Goal: Transaction & Acquisition: Book appointment/travel/reservation

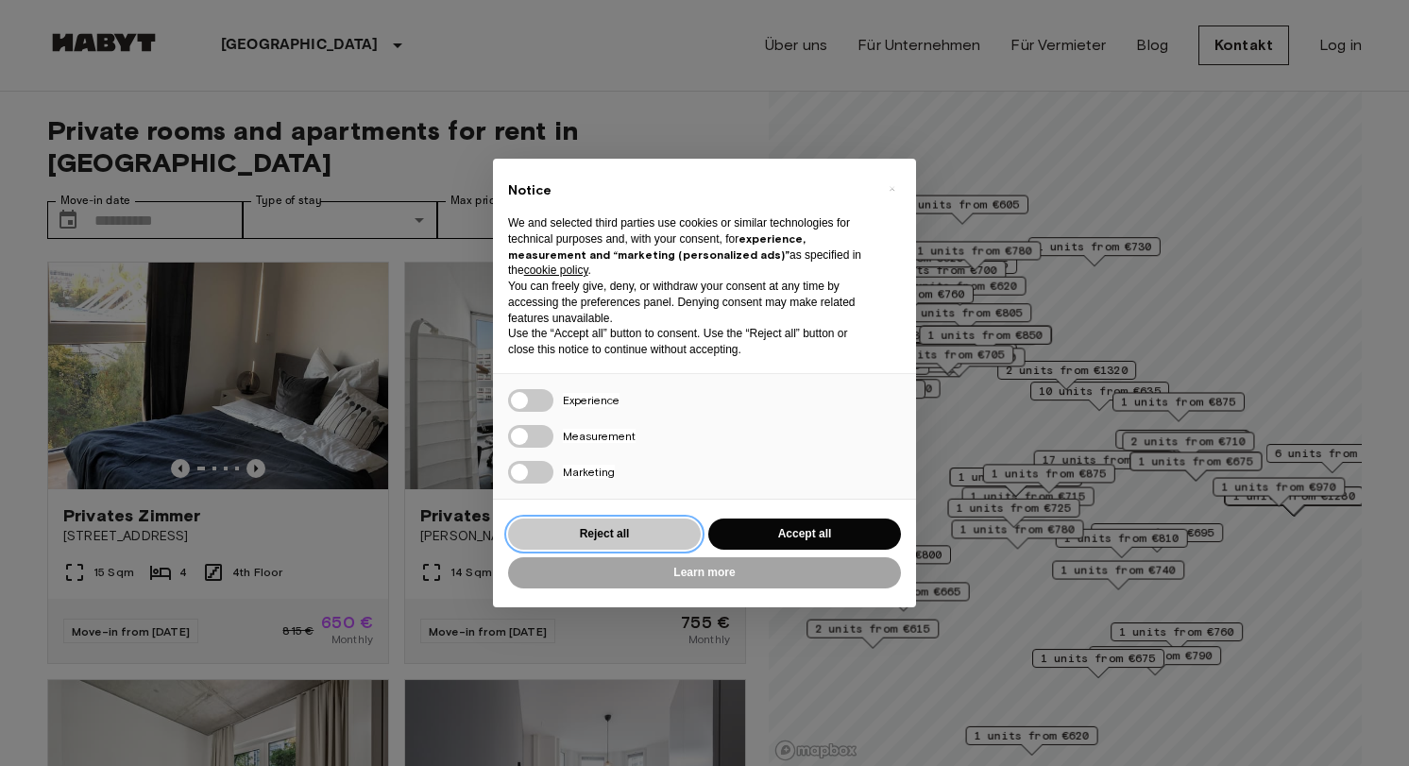
click at [651, 534] on button "Reject all" at bounding box center [604, 534] width 193 height 31
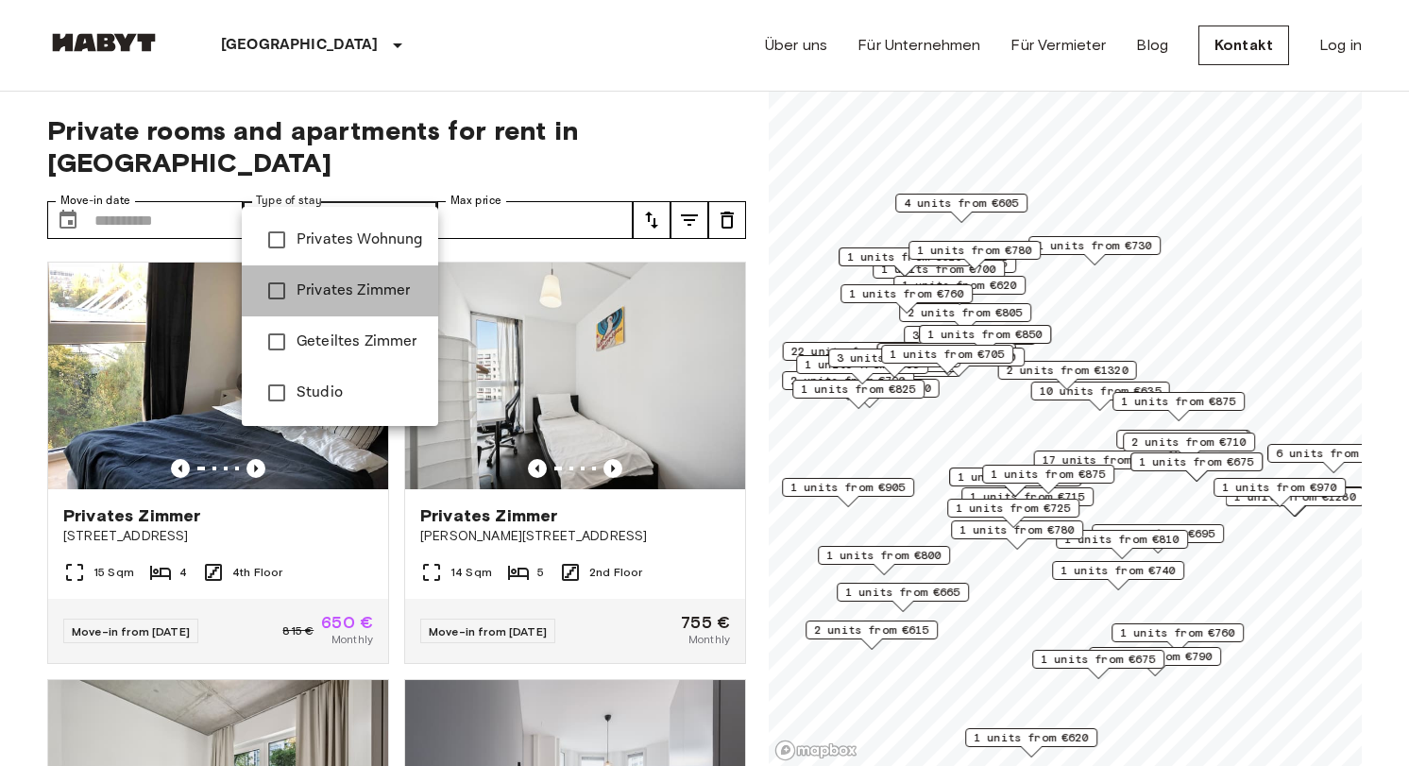
click at [346, 293] on span "Privates Zimmer" at bounding box center [360, 291] width 127 height 23
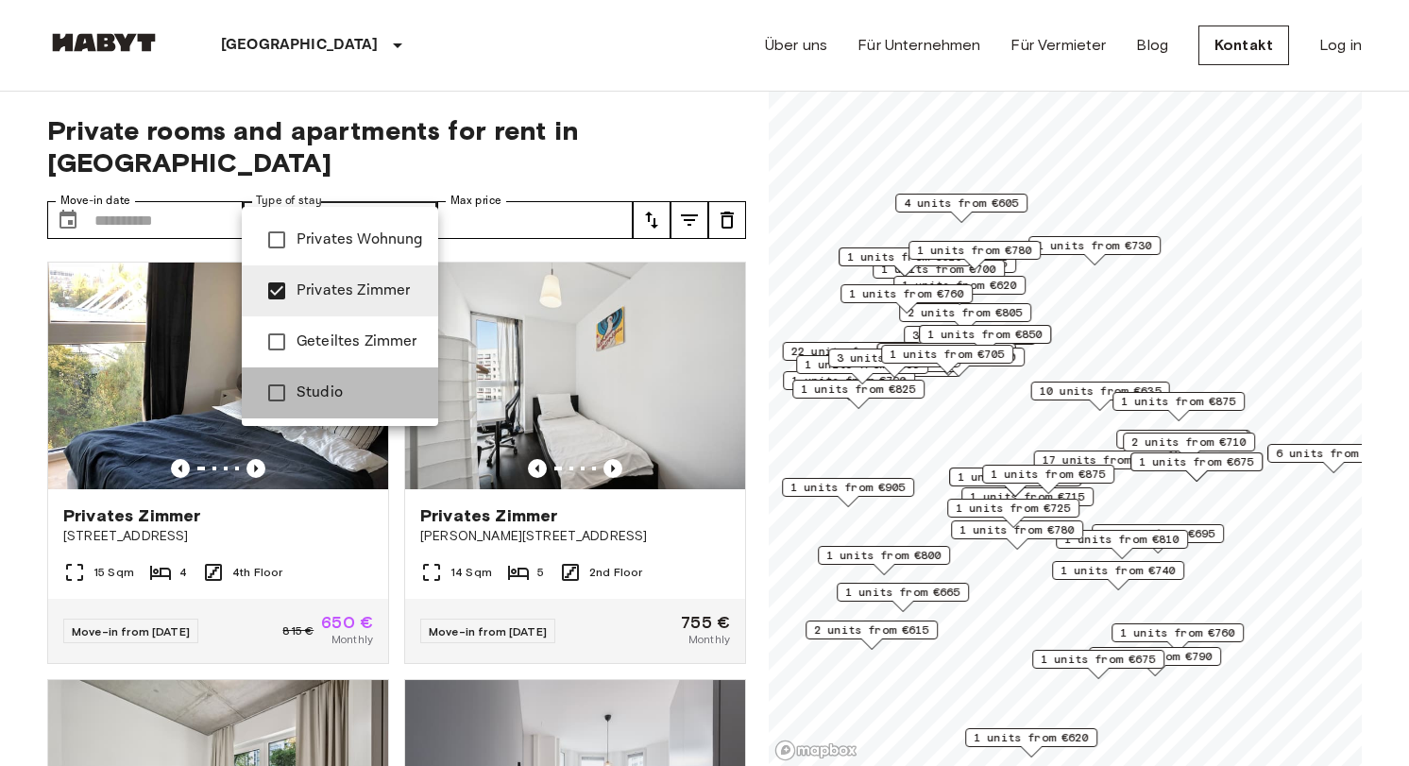
click at [298, 398] on span "Studio" at bounding box center [360, 393] width 127 height 23
type input "**********"
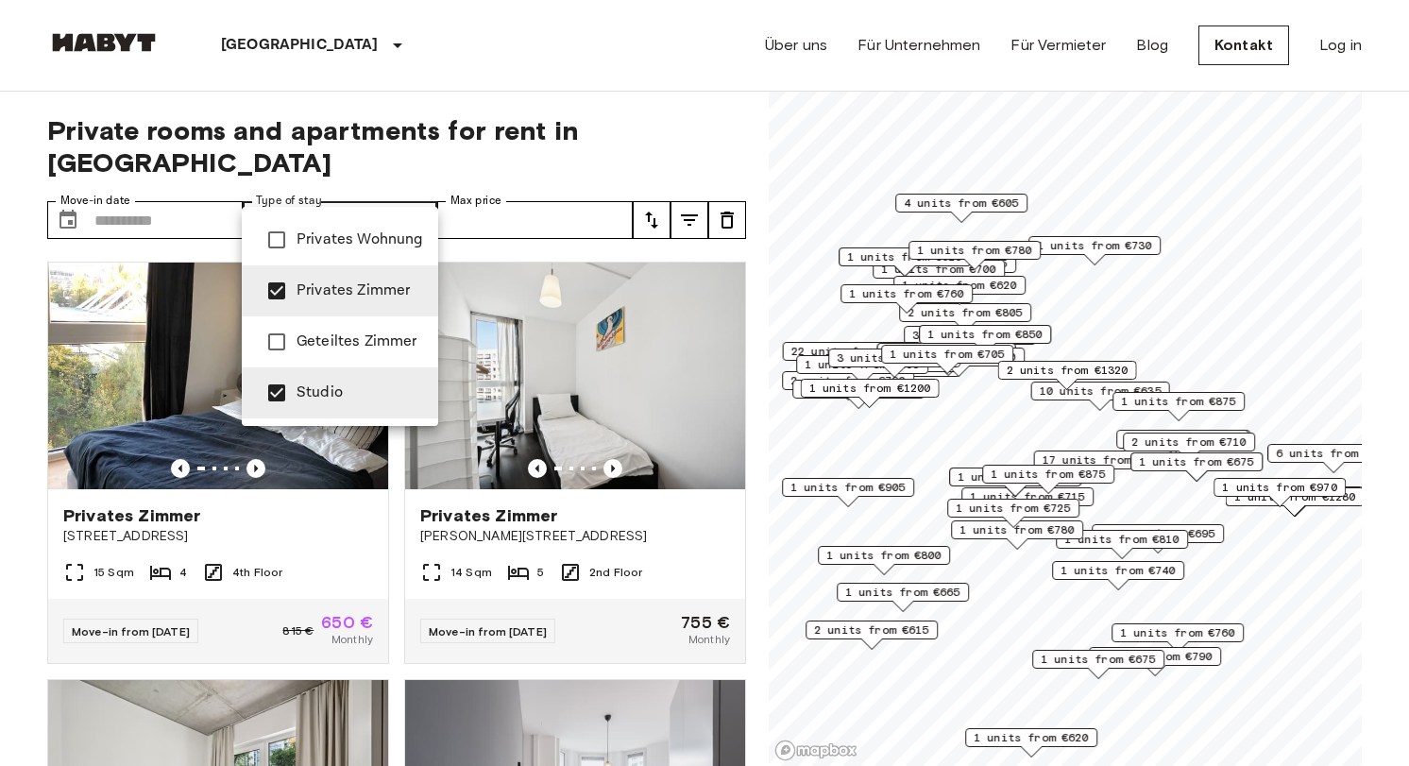
click at [604, 60] on div at bounding box center [704, 383] width 1409 height 766
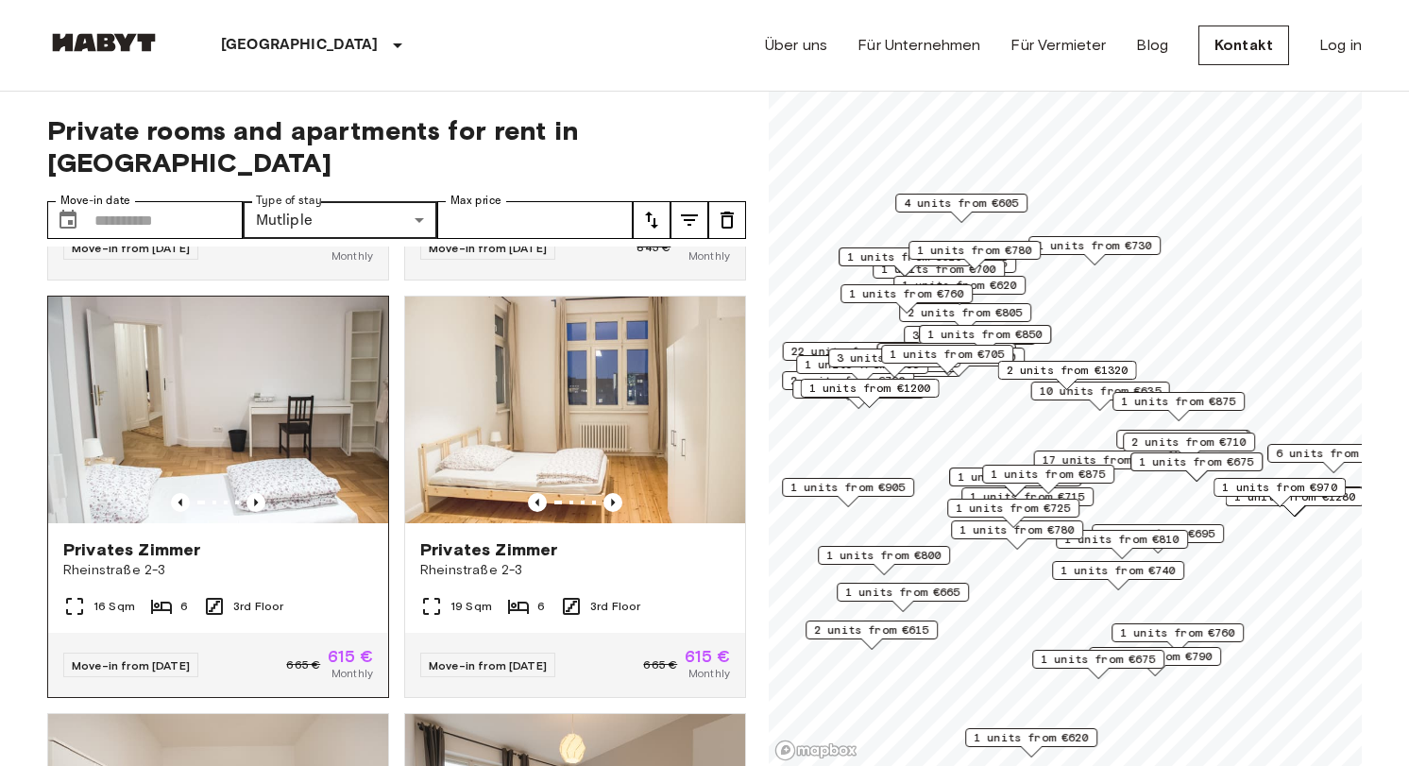
scroll to position [807, 0]
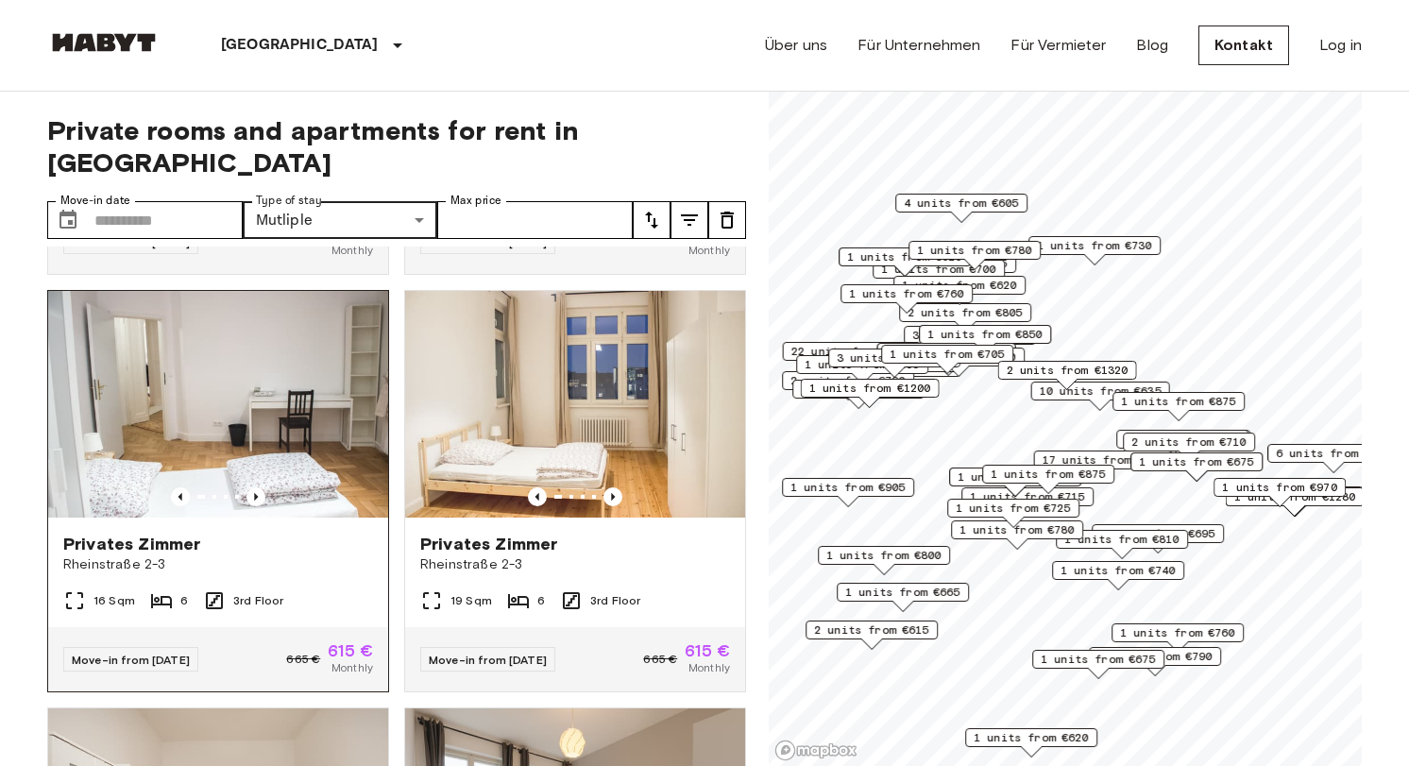
click at [221, 367] on img at bounding box center [218, 404] width 340 height 227
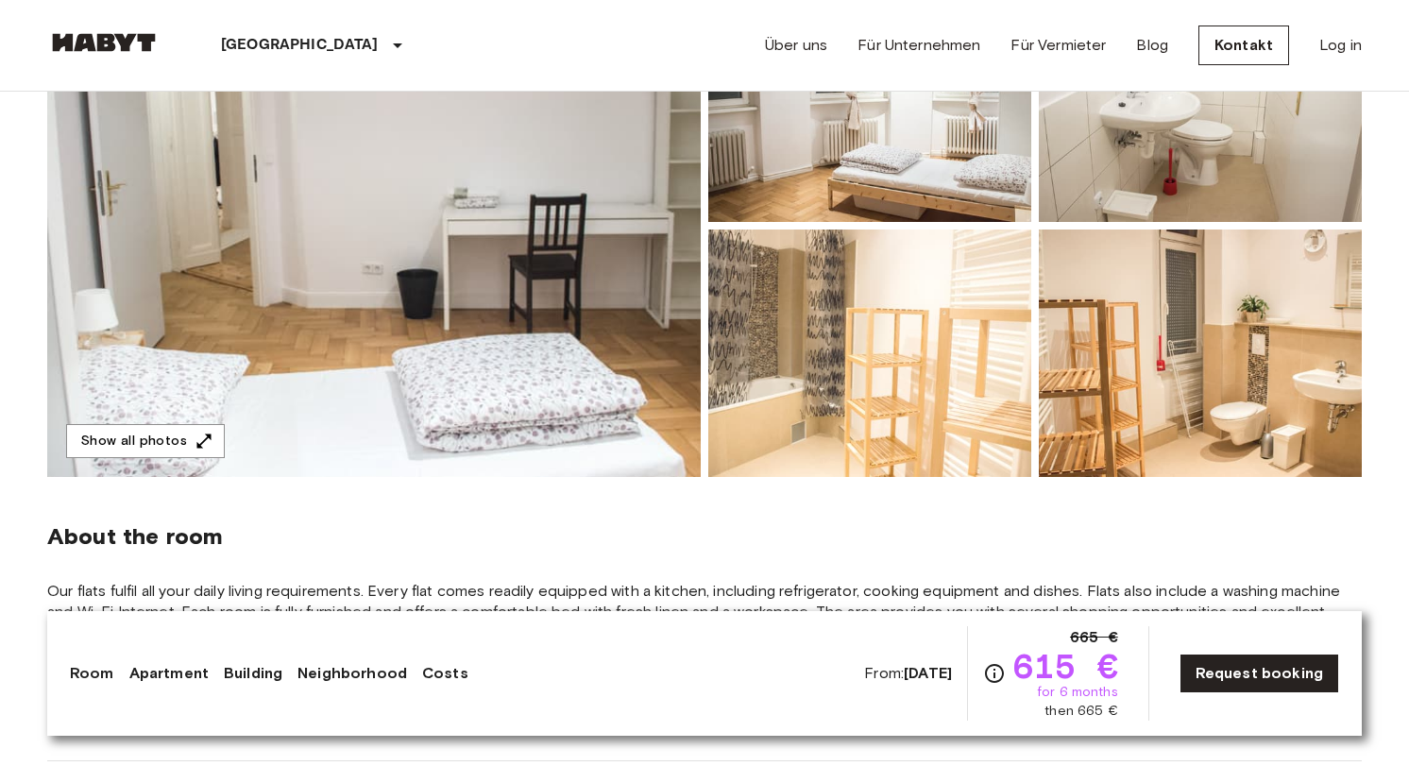
scroll to position [149, 0]
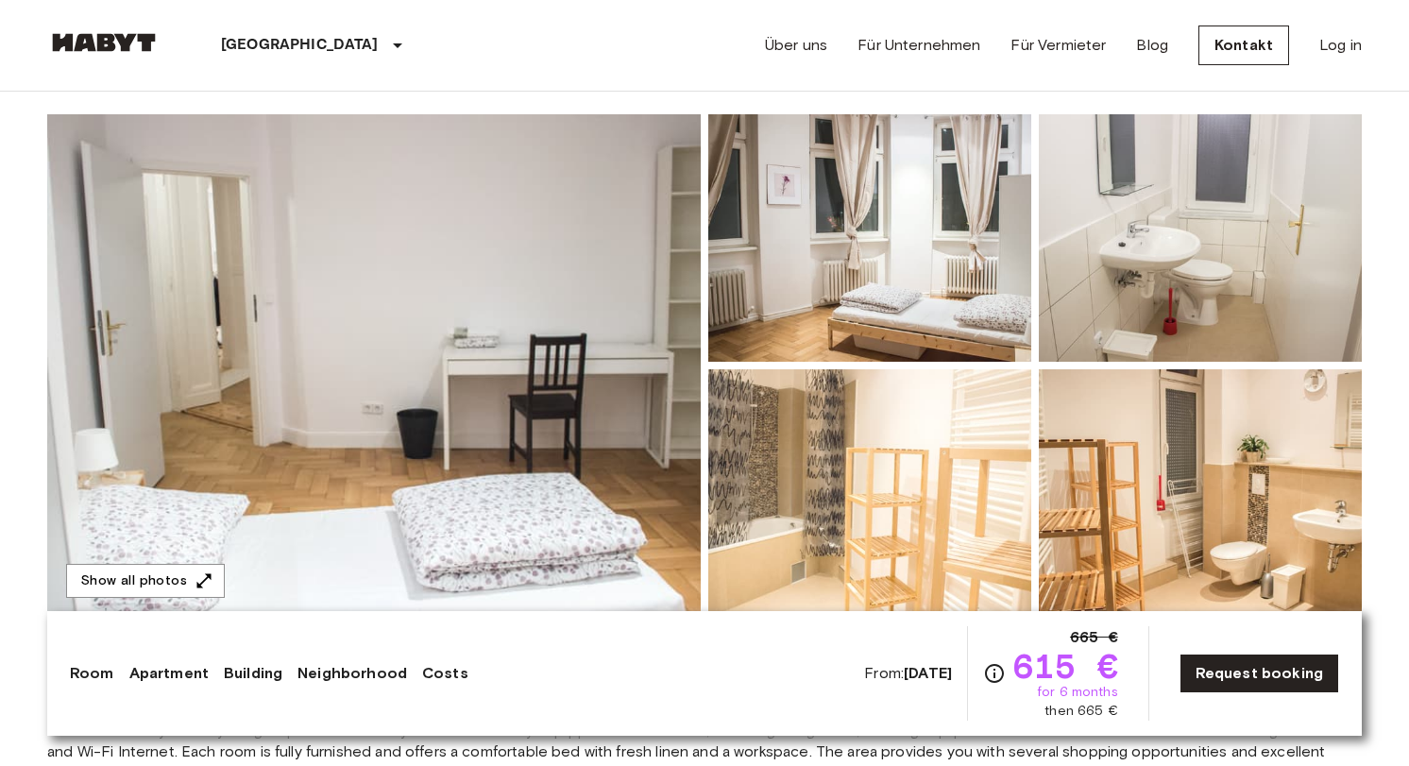
click at [498, 399] on img at bounding box center [374, 365] width 654 height 502
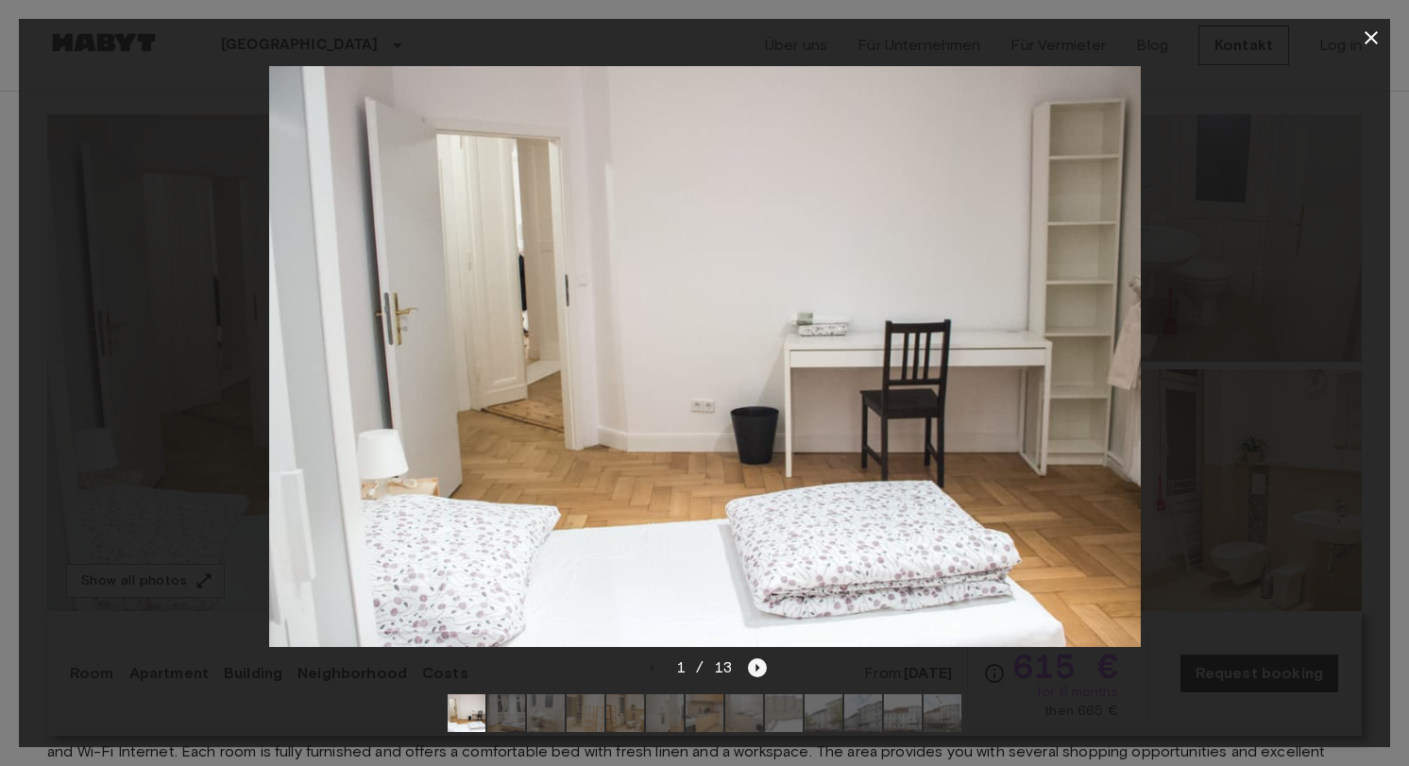
click at [757, 666] on icon "Next image" at bounding box center [759, 668] width 4 height 8
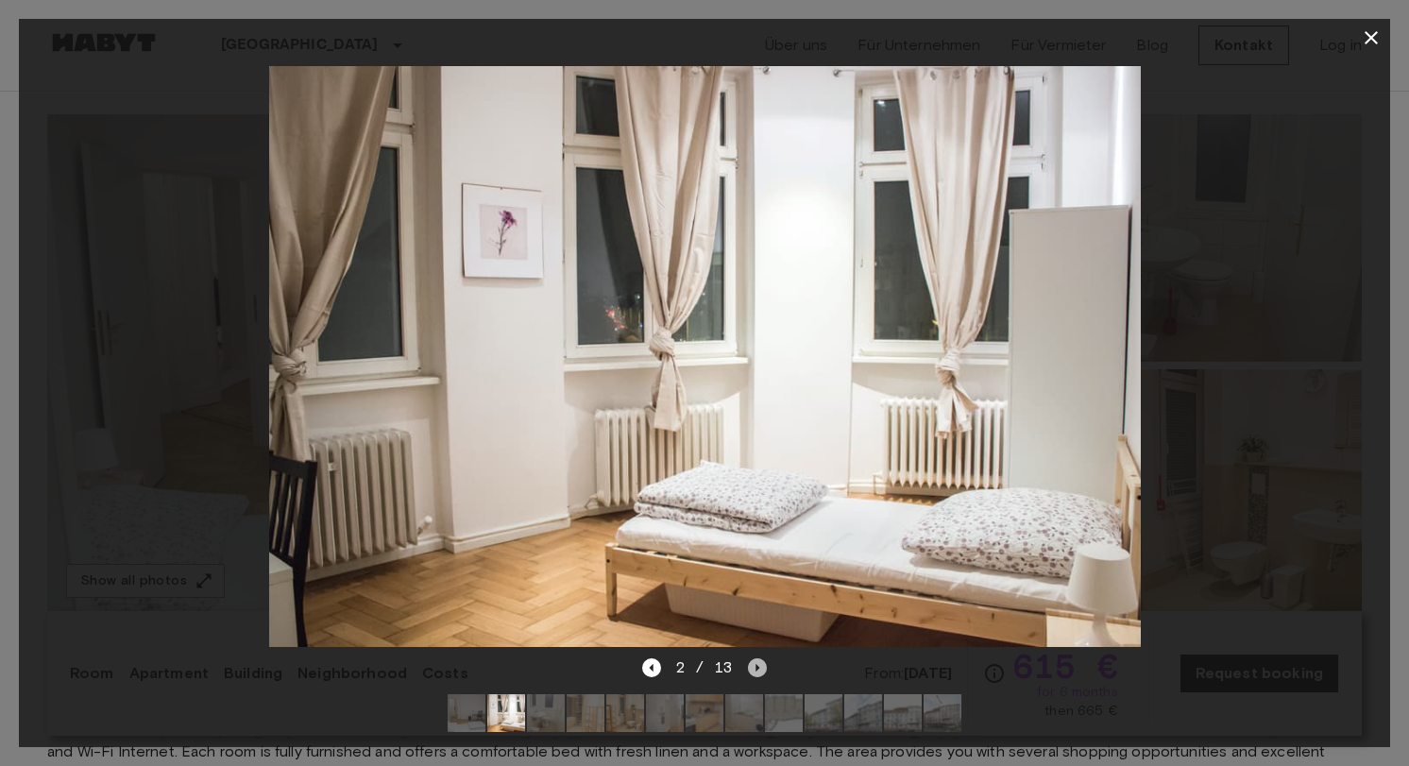
click at [757, 666] on icon "Next image" at bounding box center [759, 668] width 4 height 8
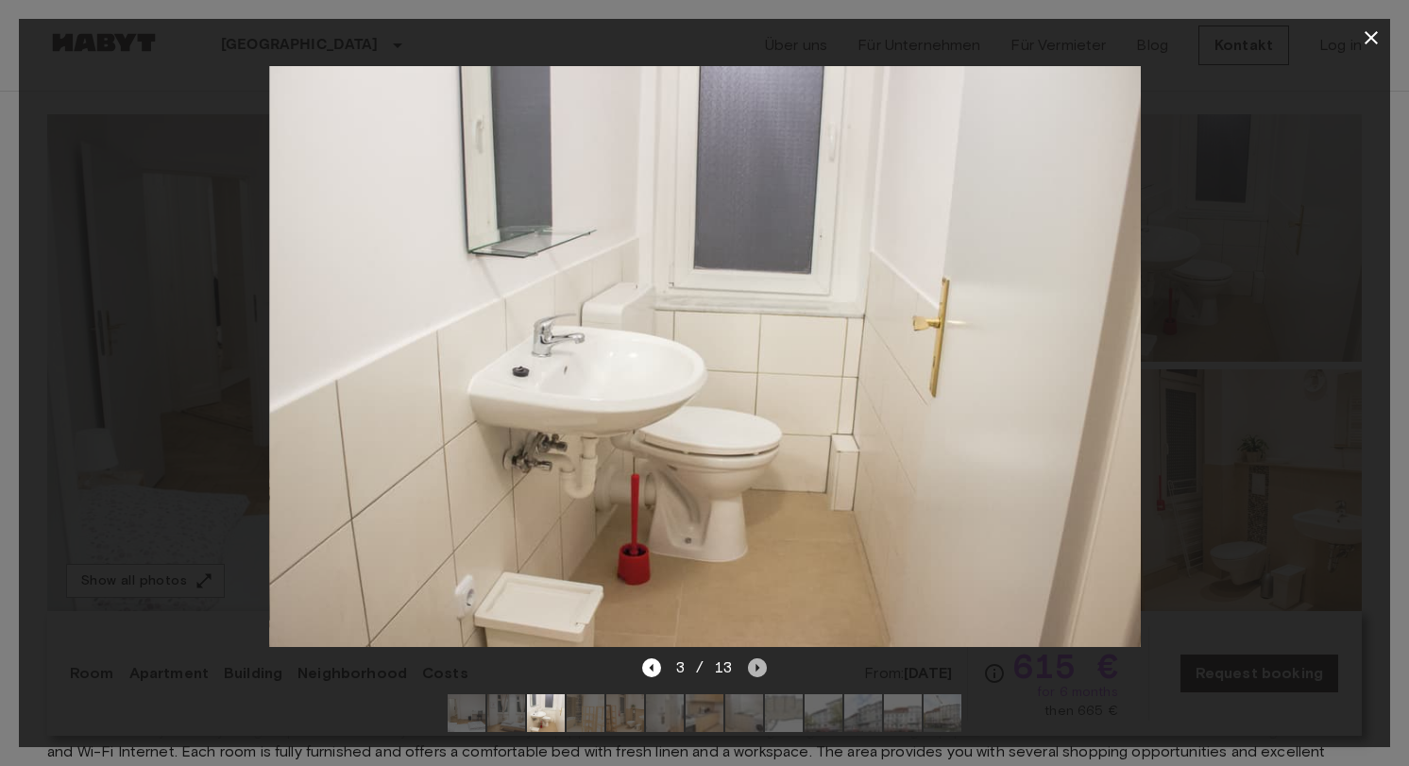
click at [757, 666] on icon "Next image" at bounding box center [757, 667] width 19 height 19
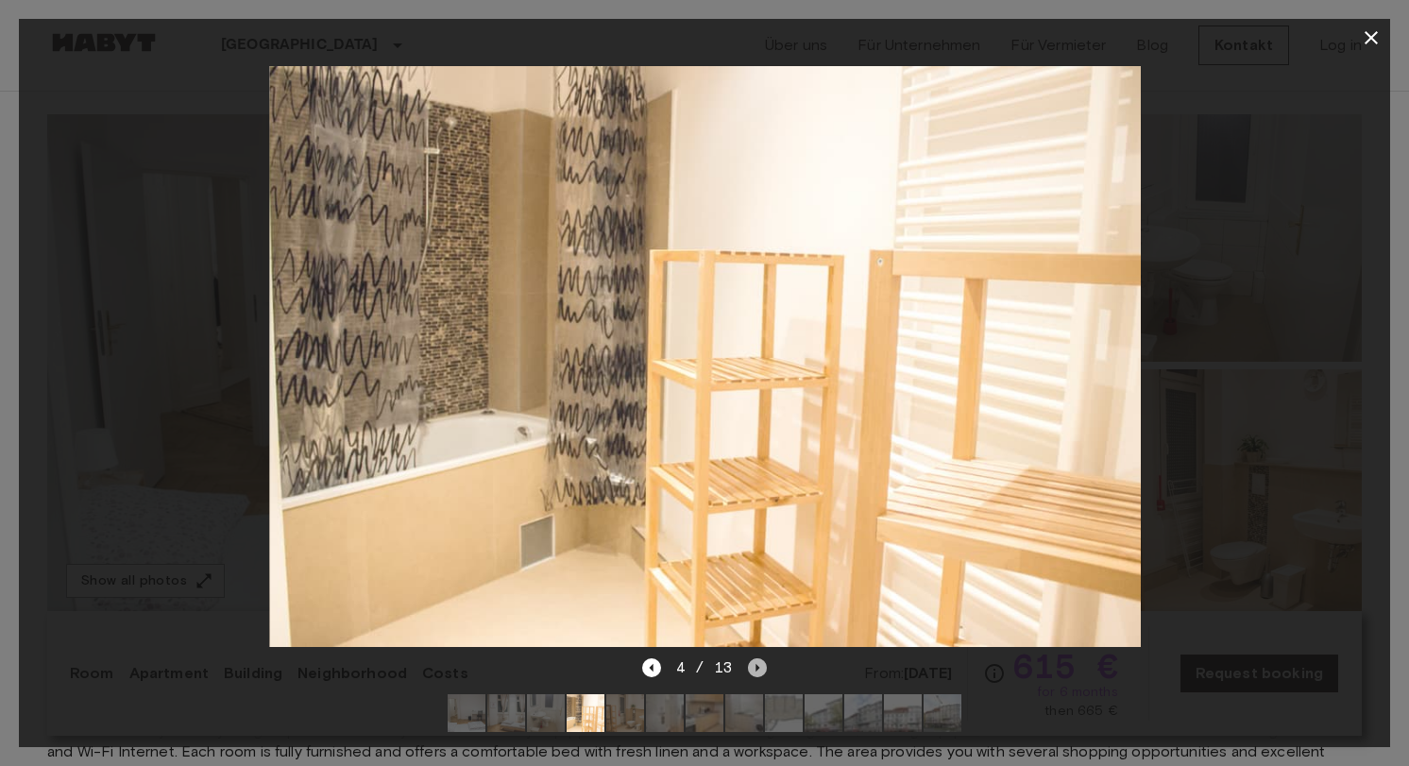
click at [757, 666] on icon "Next image" at bounding box center [757, 667] width 19 height 19
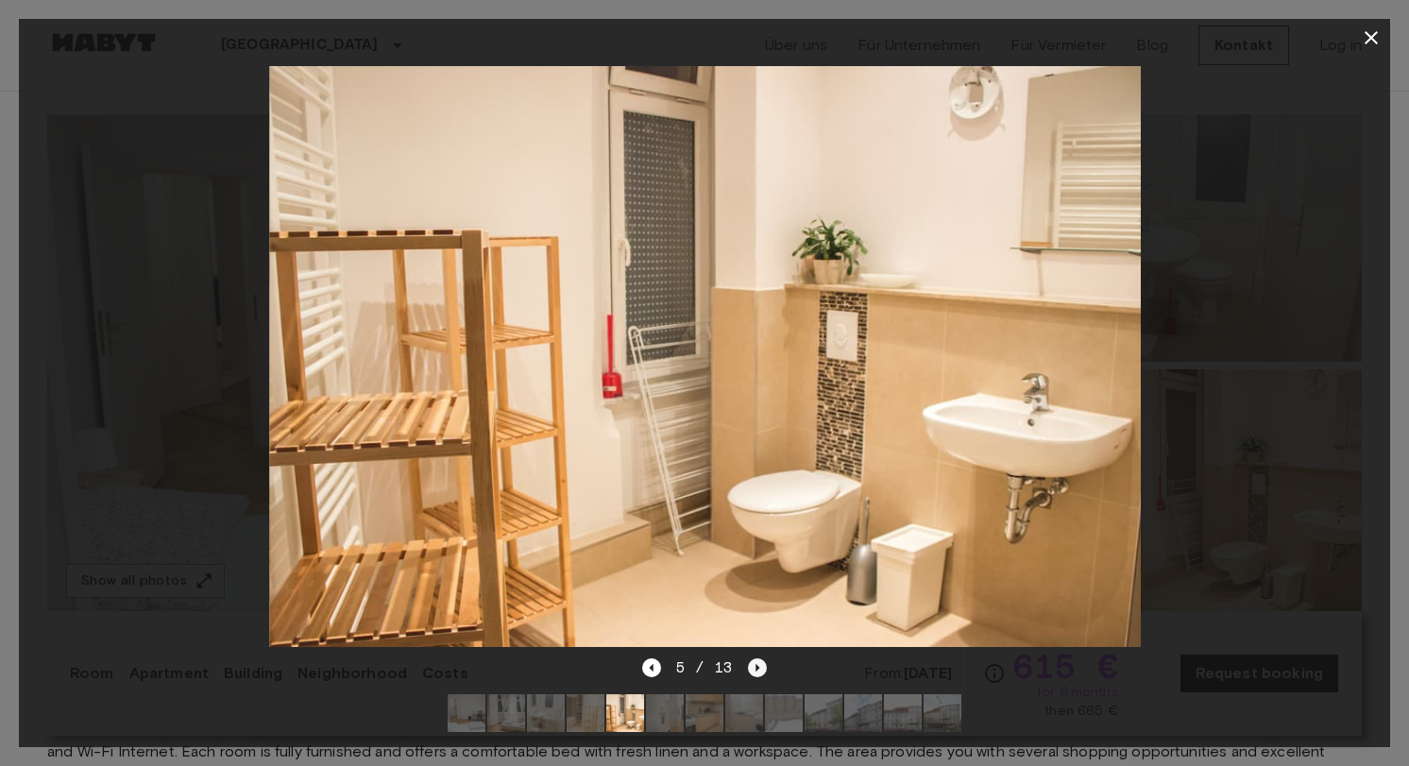
click at [757, 666] on icon "Next image" at bounding box center [757, 667] width 19 height 19
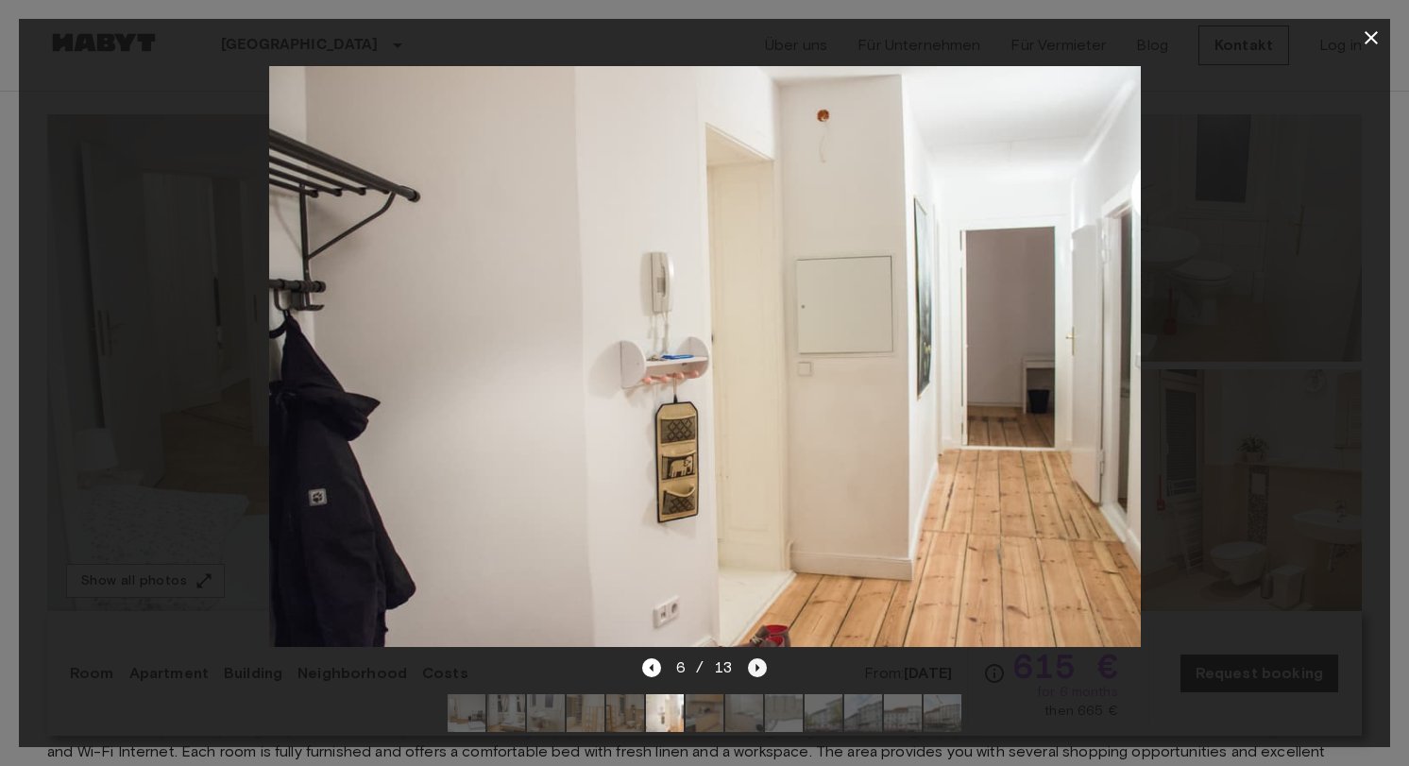
click at [757, 666] on icon "Next image" at bounding box center [757, 667] width 19 height 19
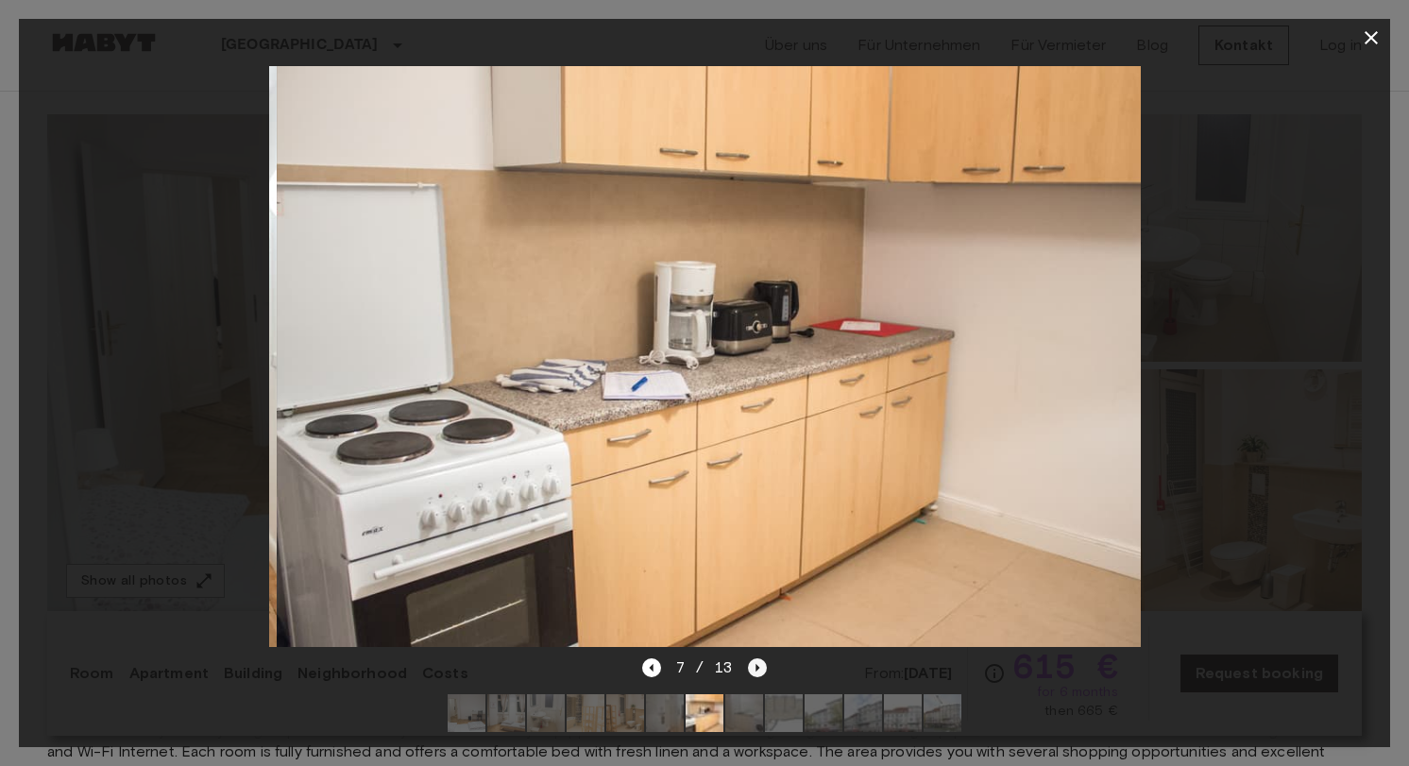
click at [757, 666] on icon "Next image" at bounding box center [757, 667] width 19 height 19
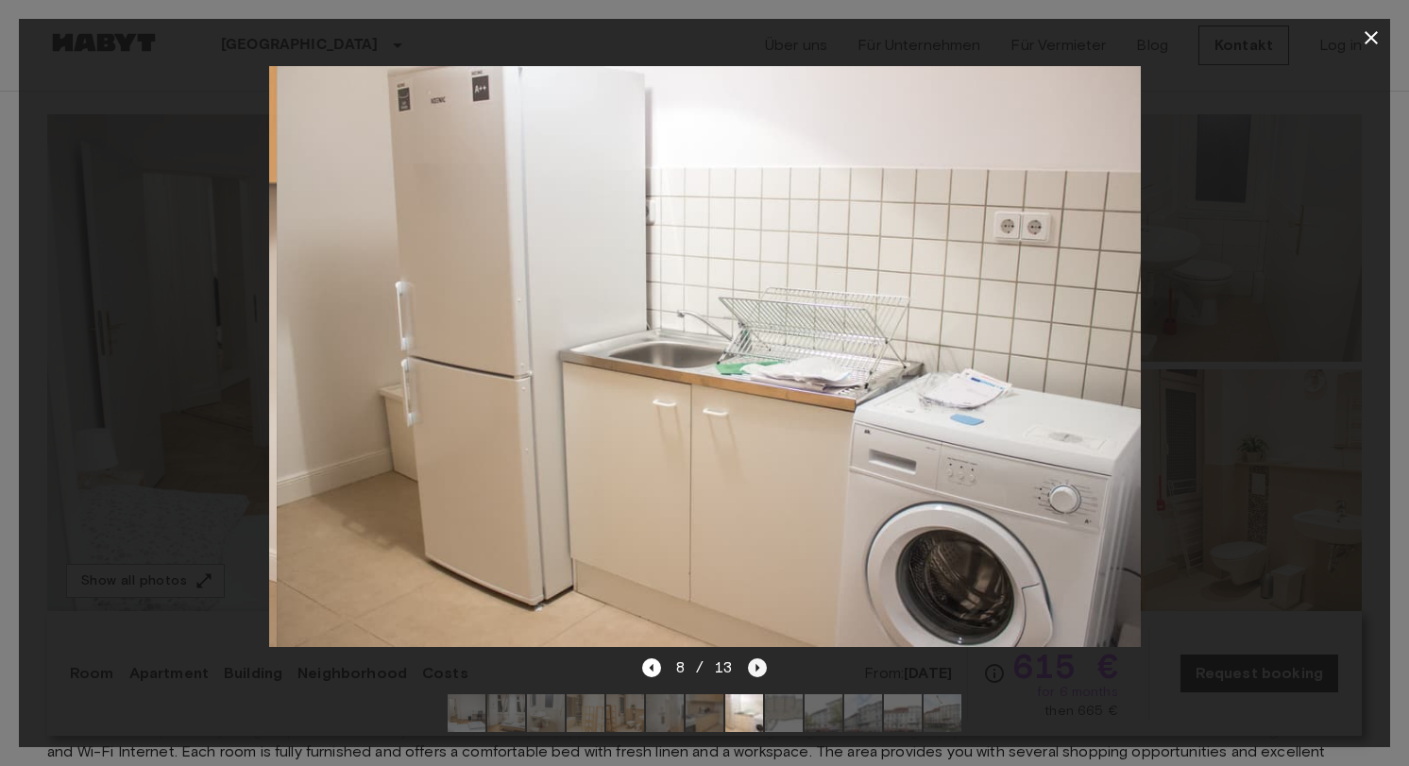
click at [757, 666] on icon "Next image" at bounding box center [757, 667] width 19 height 19
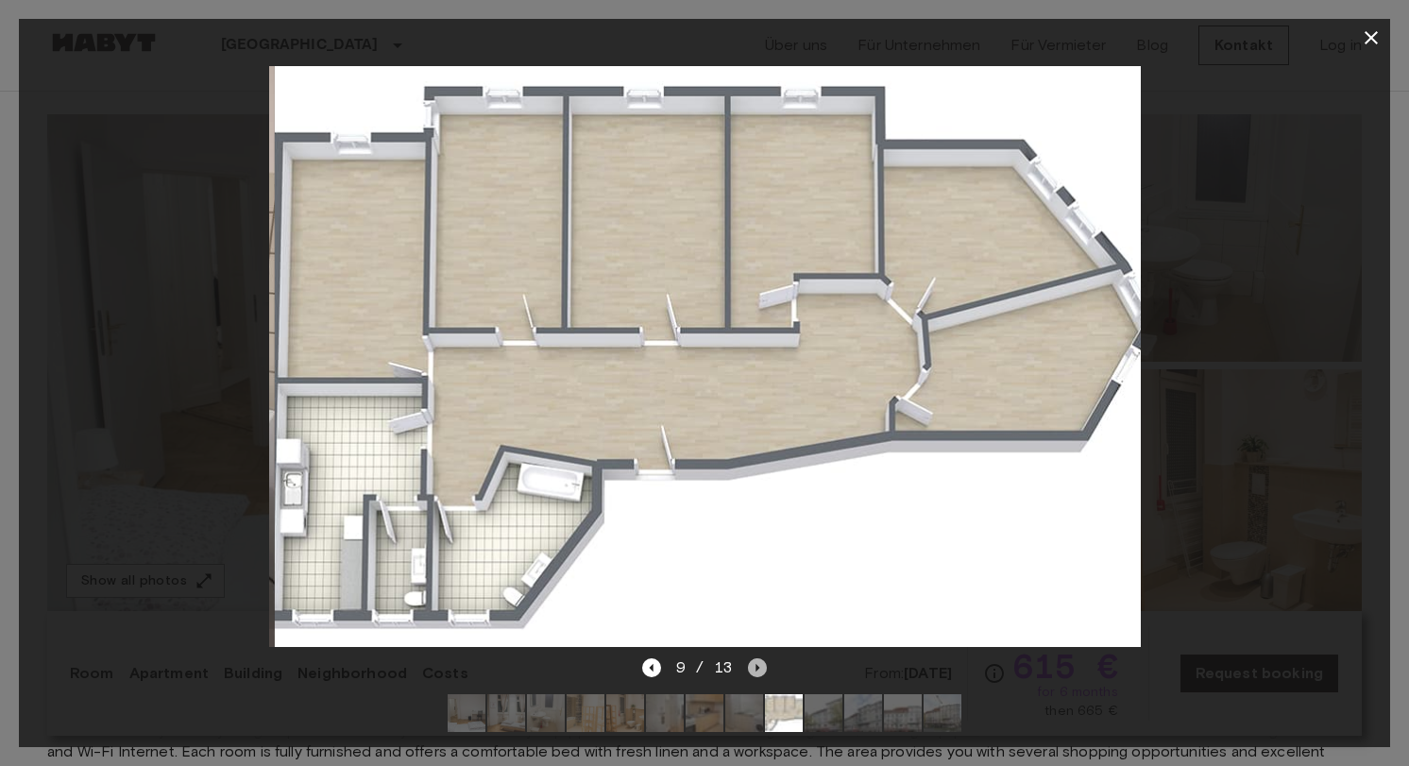
click at [757, 666] on icon "Next image" at bounding box center [757, 667] width 19 height 19
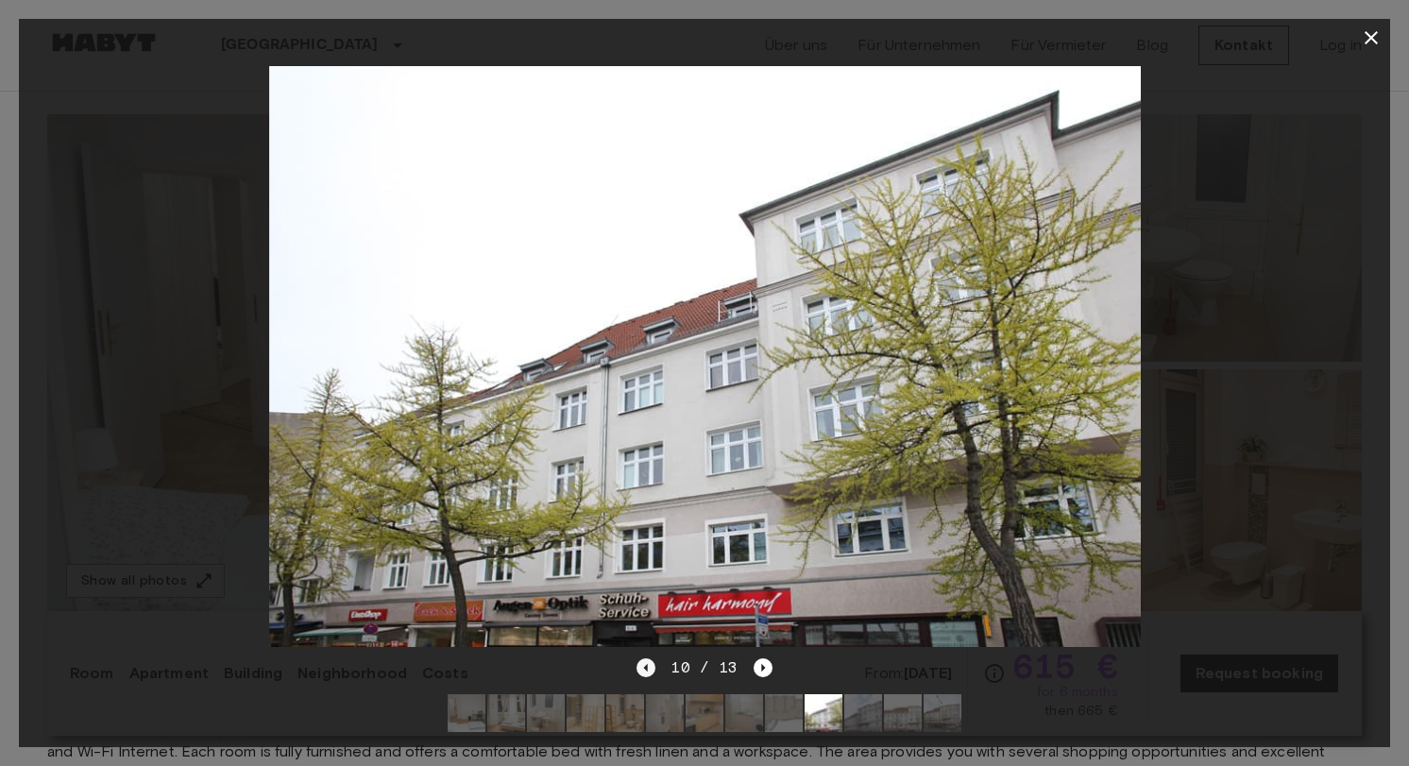
click at [646, 672] on icon "Previous image" at bounding box center [646, 667] width 19 height 19
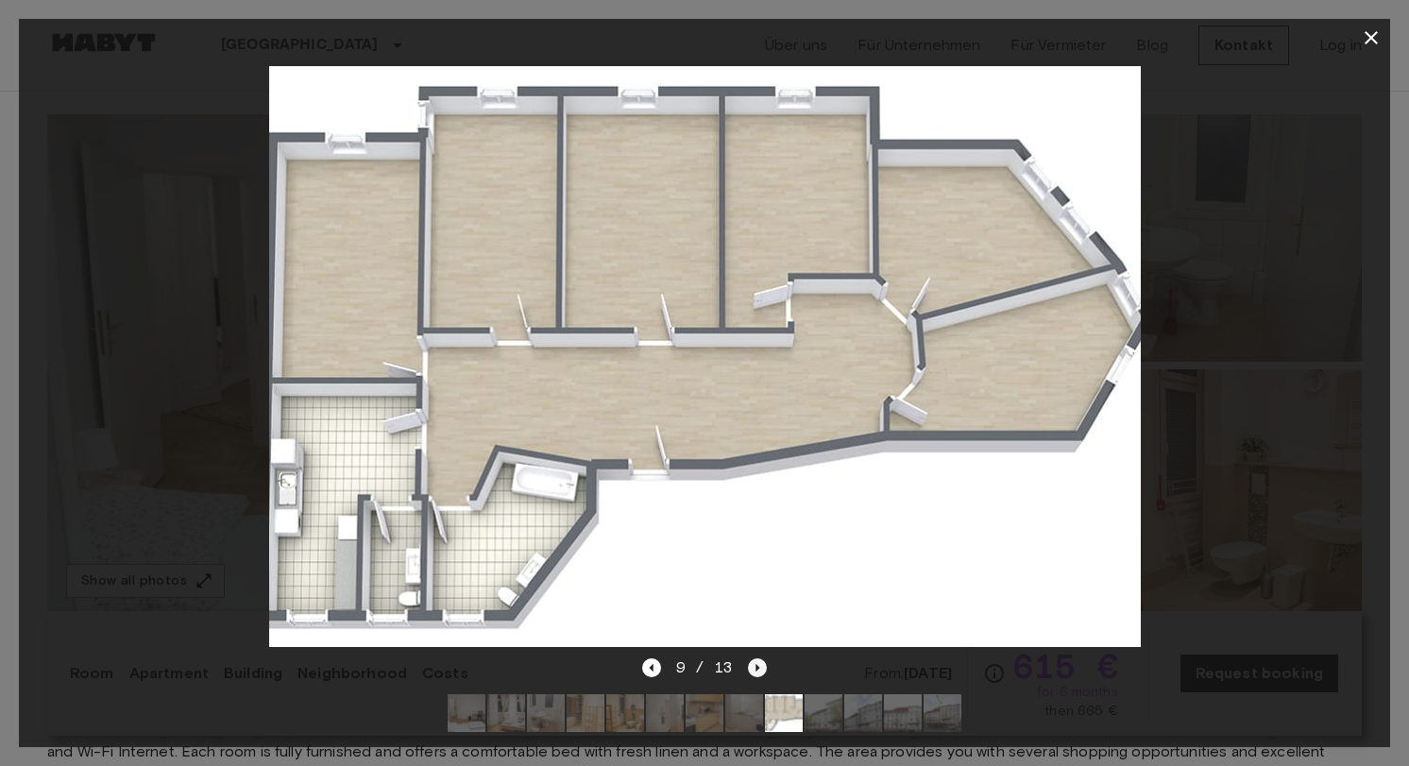
click at [758, 670] on icon "Next image" at bounding box center [757, 667] width 19 height 19
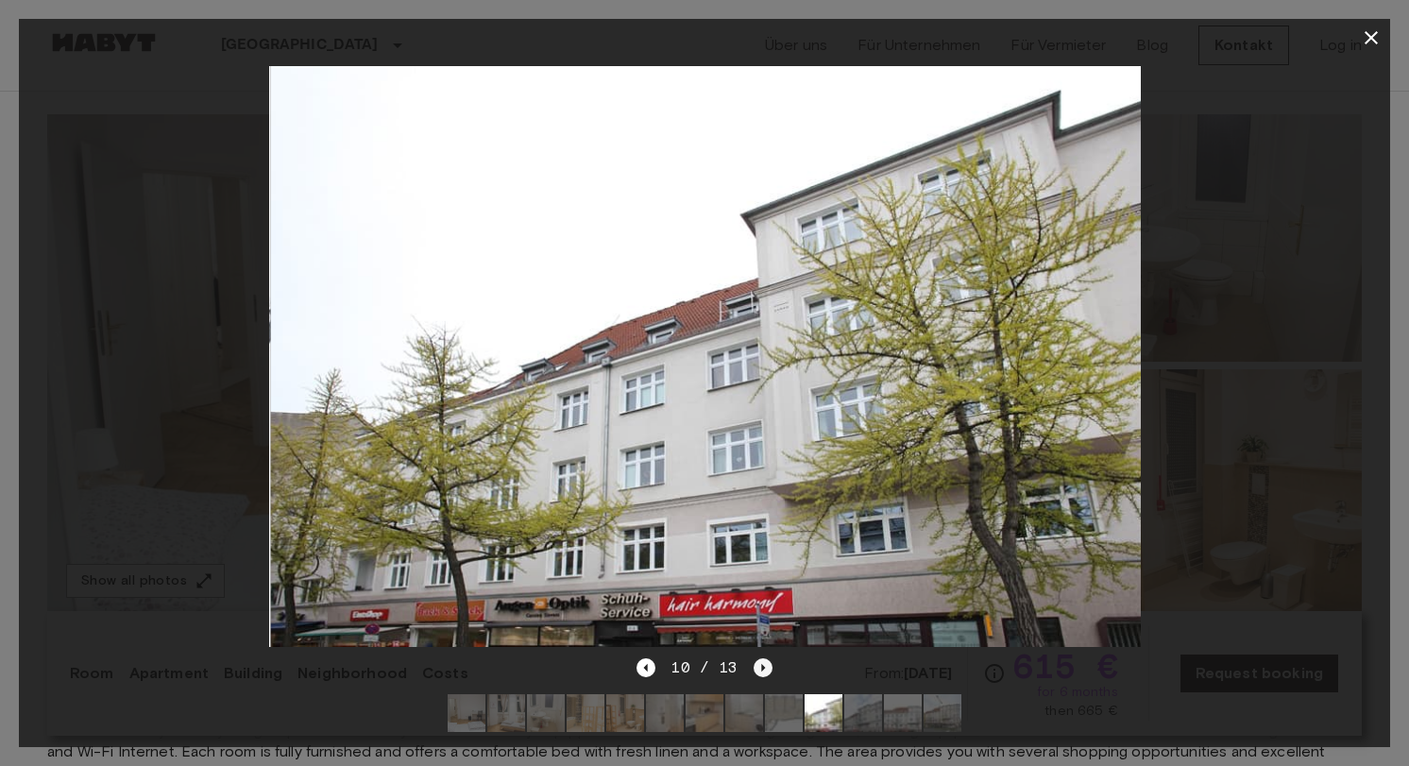
click at [759, 670] on icon "Next image" at bounding box center [763, 667] width 19 height 19
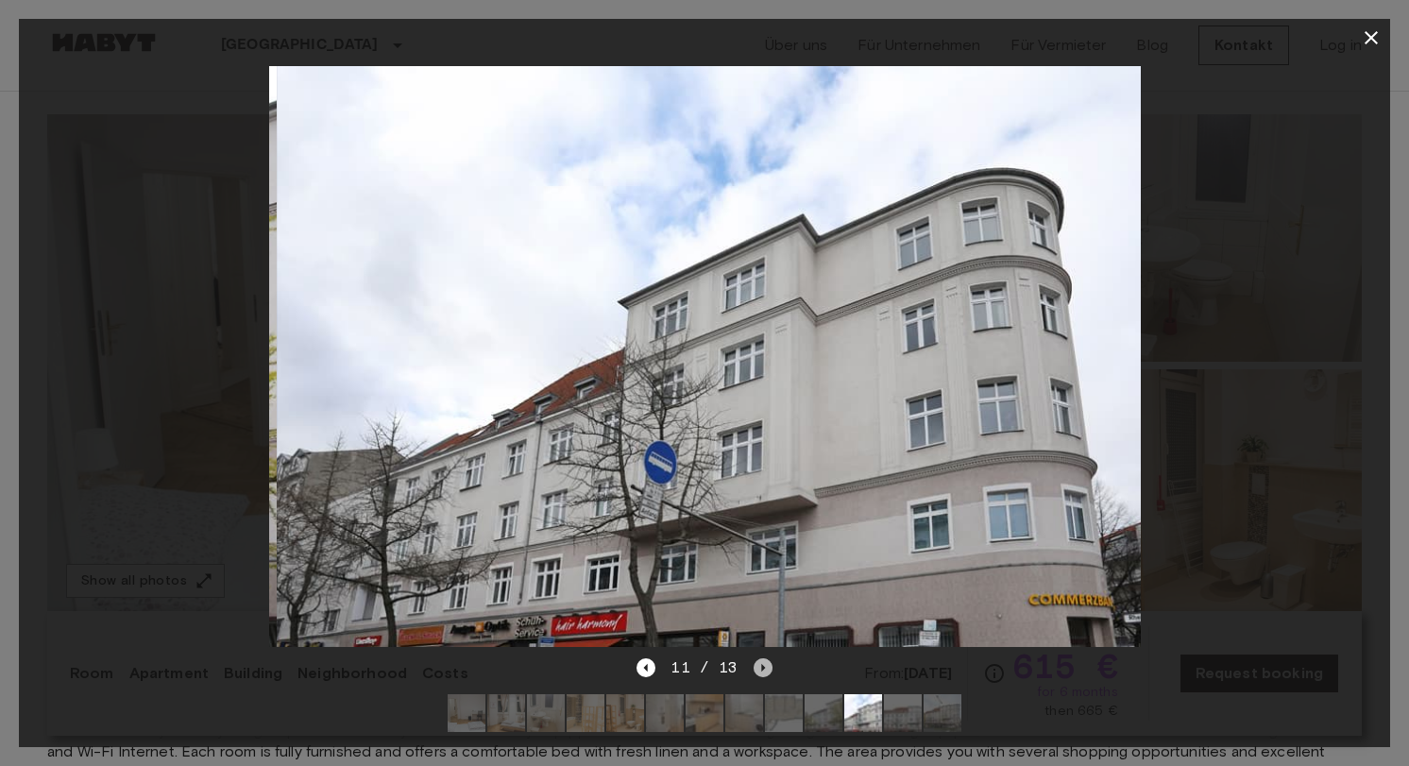
click at [759, 670] on icon "Next image" at bounding box center [763, 667] width 19 height 19
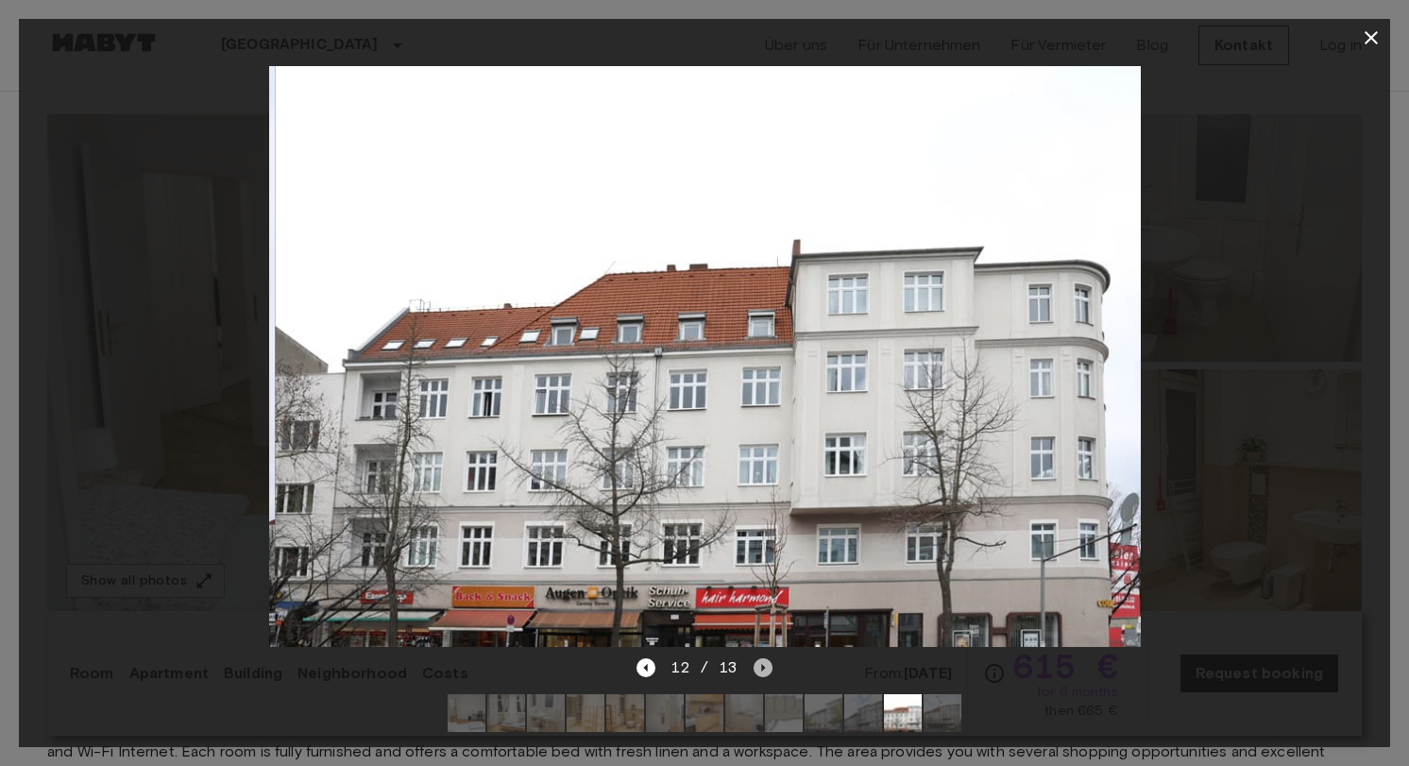
click at [759, 670] on icon "Next image" at bounding box center [763, 667] width 19 height 19
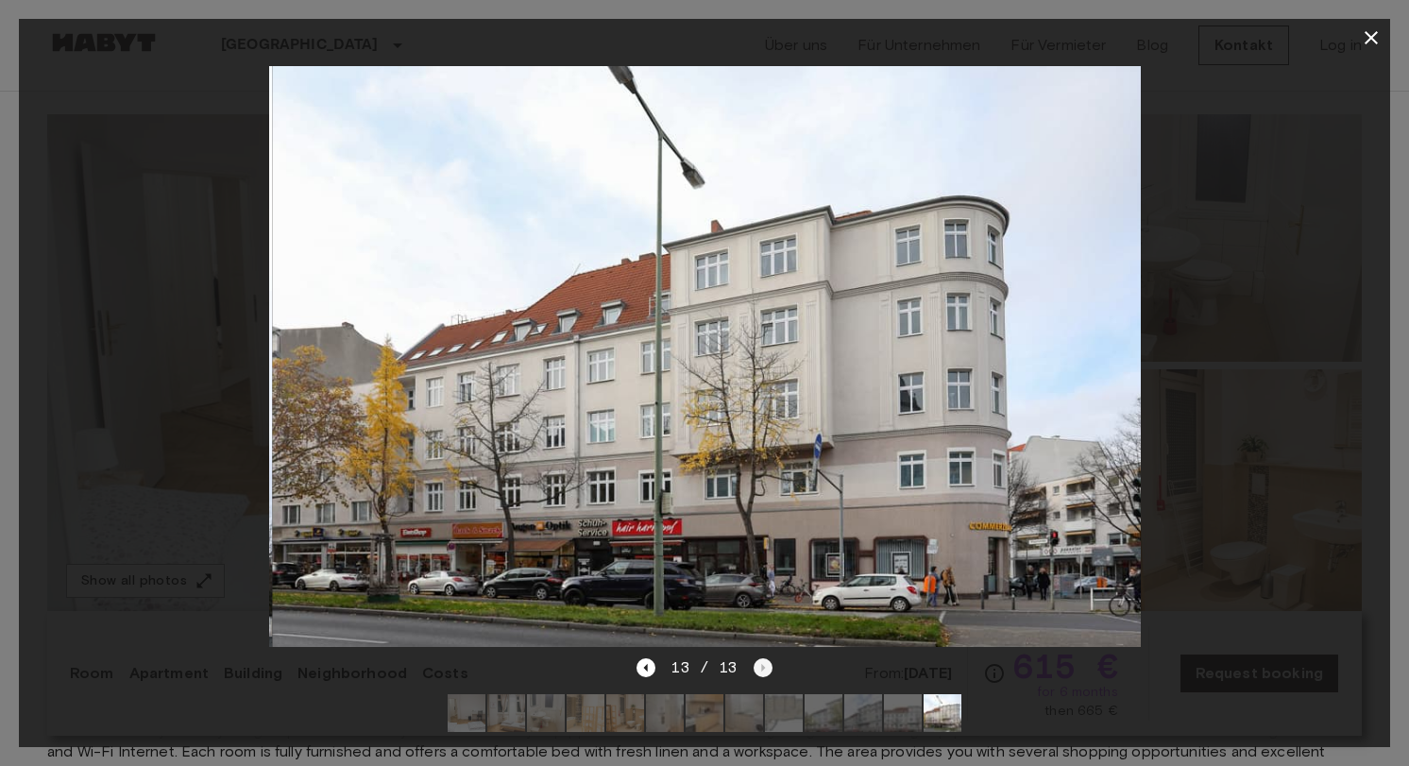
click at [759, 670] on div "13 / 13" at bounding box center [704, 667] width 135 height 23
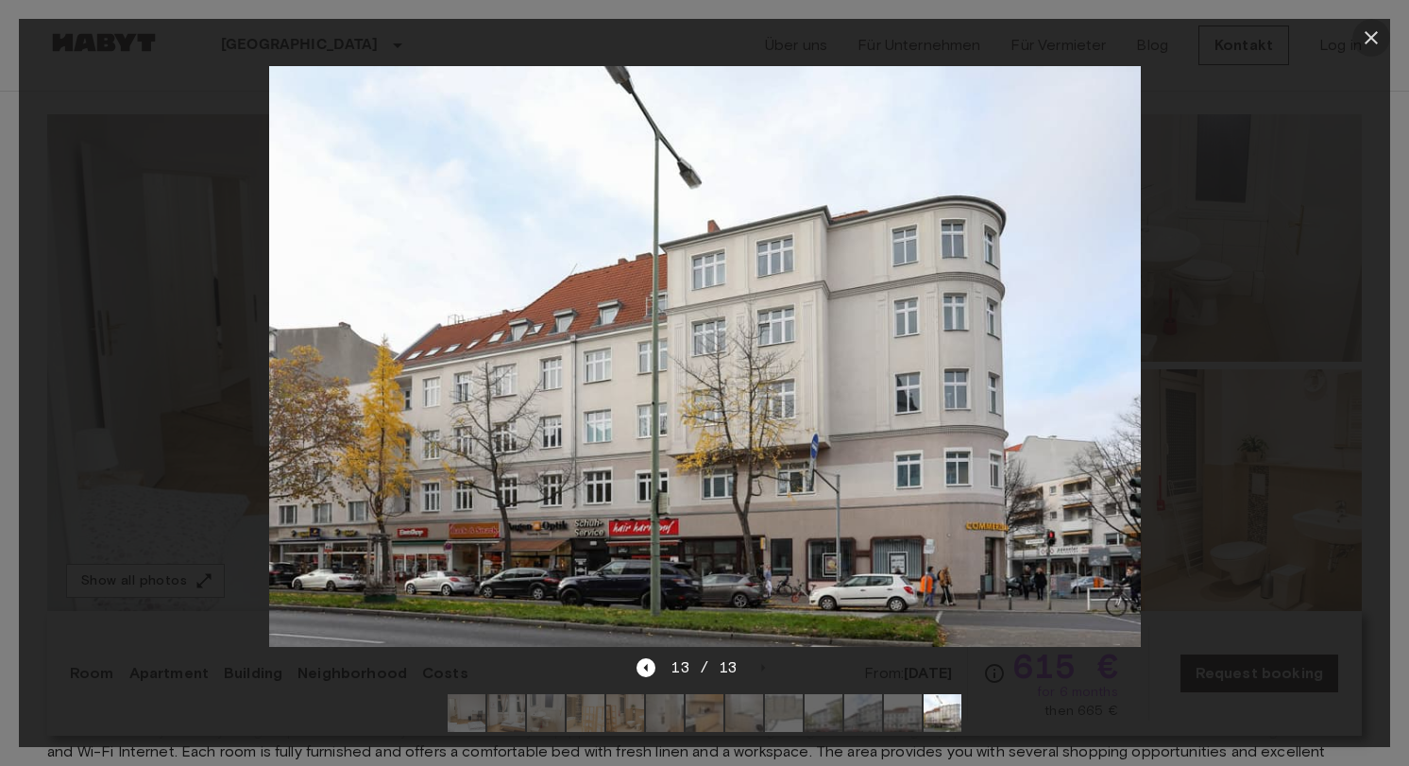
click at [1372, 32] on icon "button" at bounding box center [1371, 37] width 23 height 23
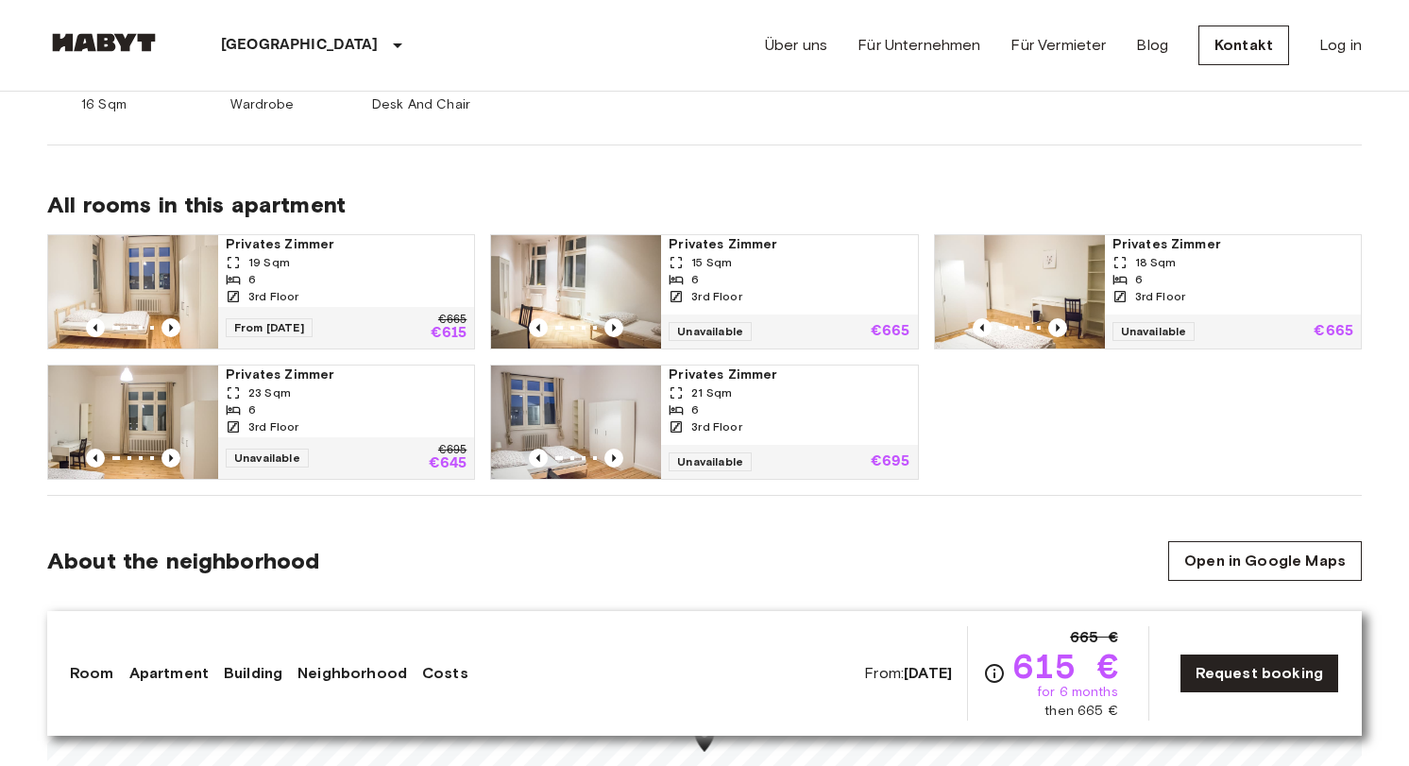
scroll to position [906, 0]
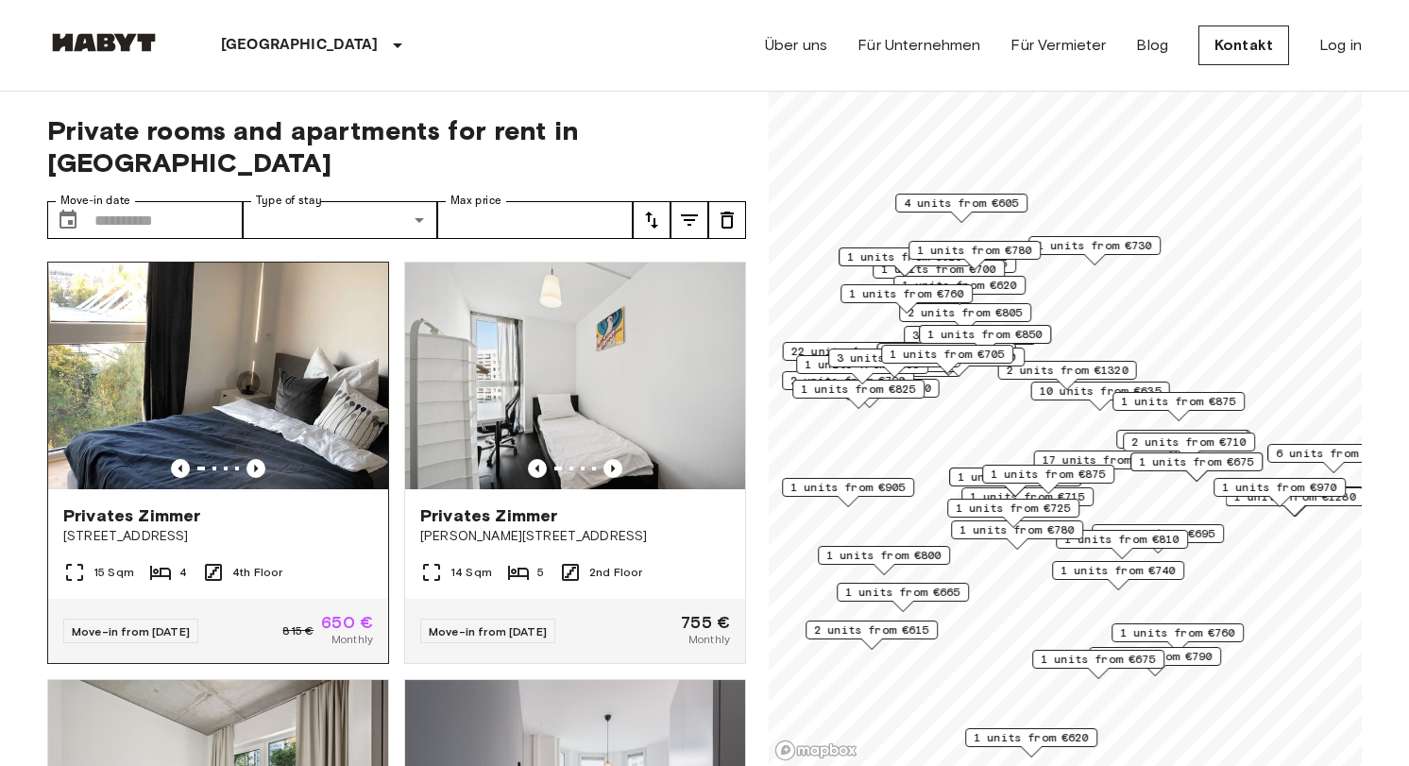
click at [249, 344] on img at bounding box center [218, 376] width 340 height 227
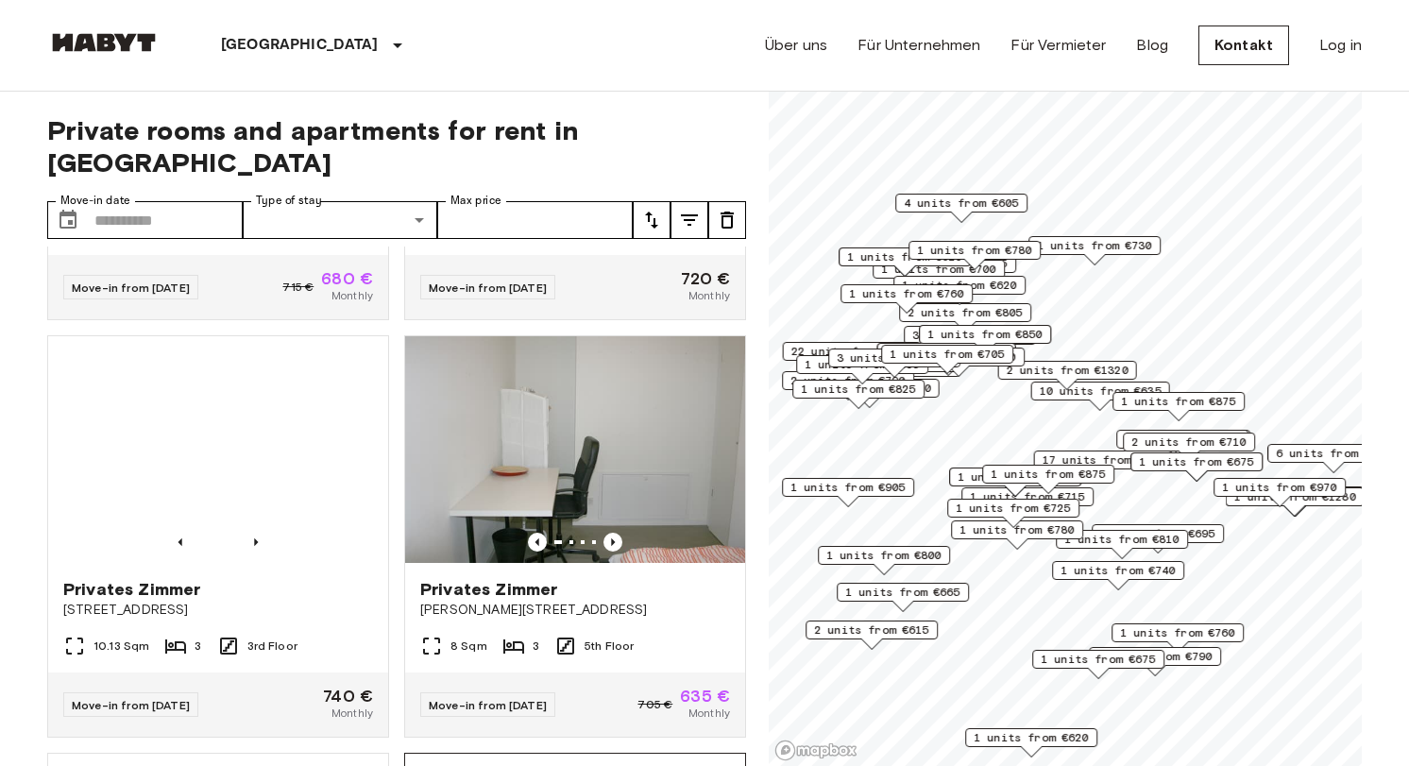
scroll to position [2839, 0]
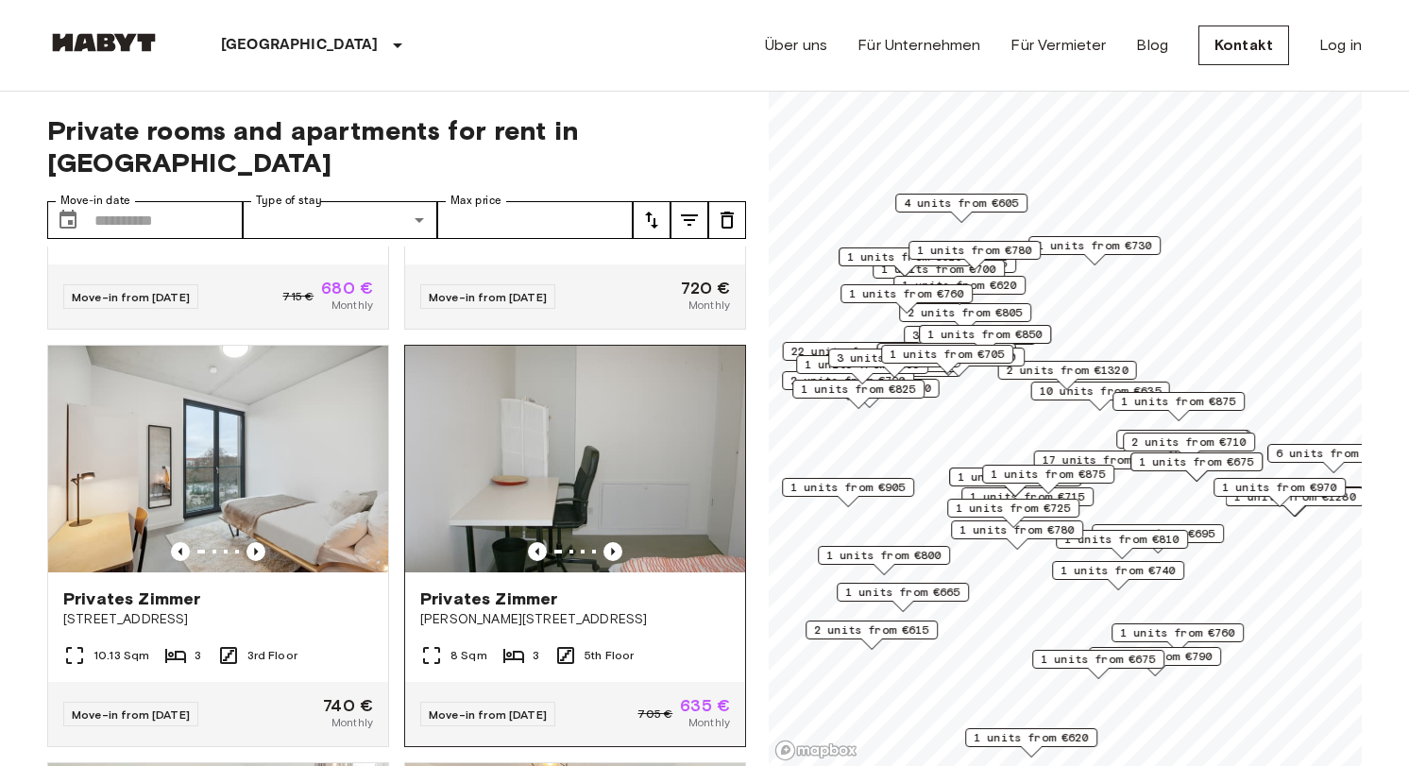
click at [558, 444] on img at bounding box center [575, 459] width 340 height 227
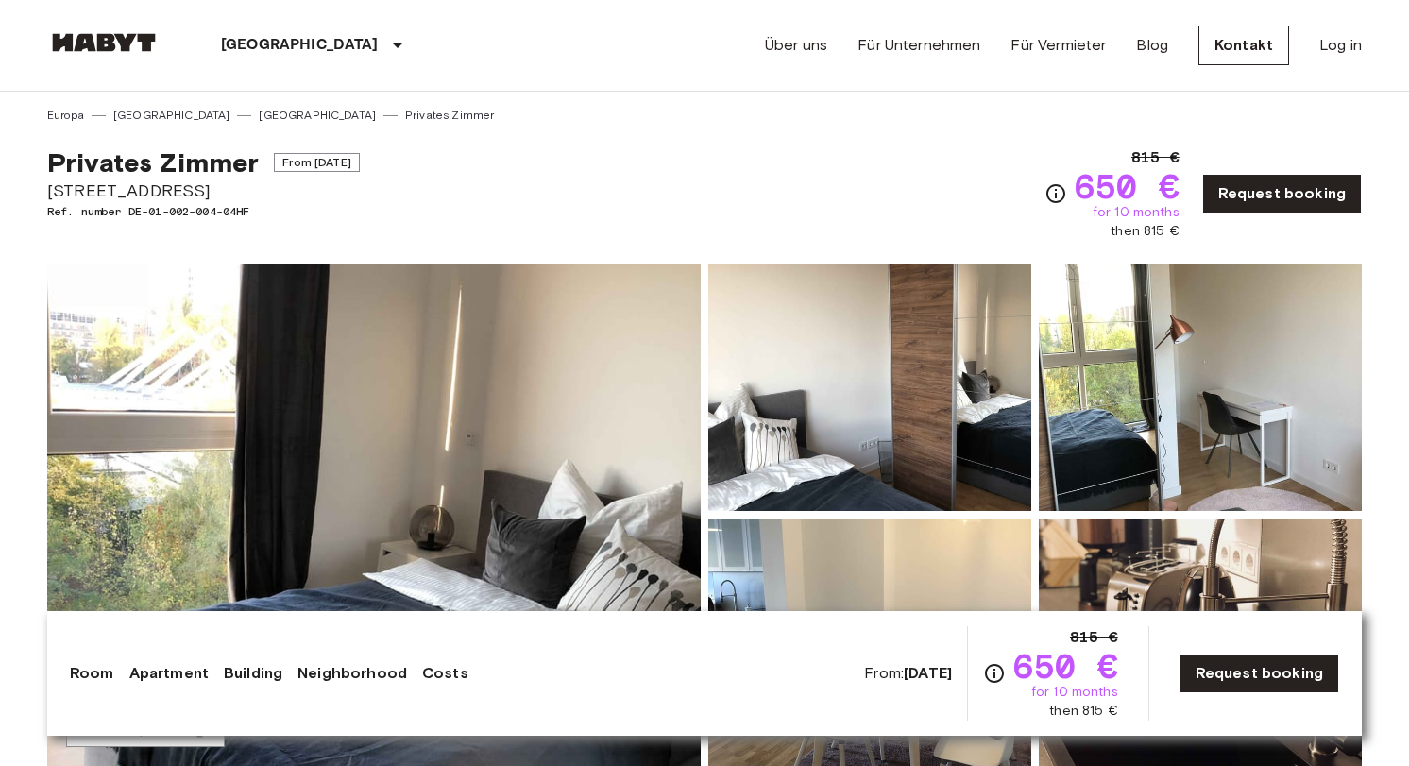
click at [523, 494] on img at bounding box center [374, 515] width 654 height 502
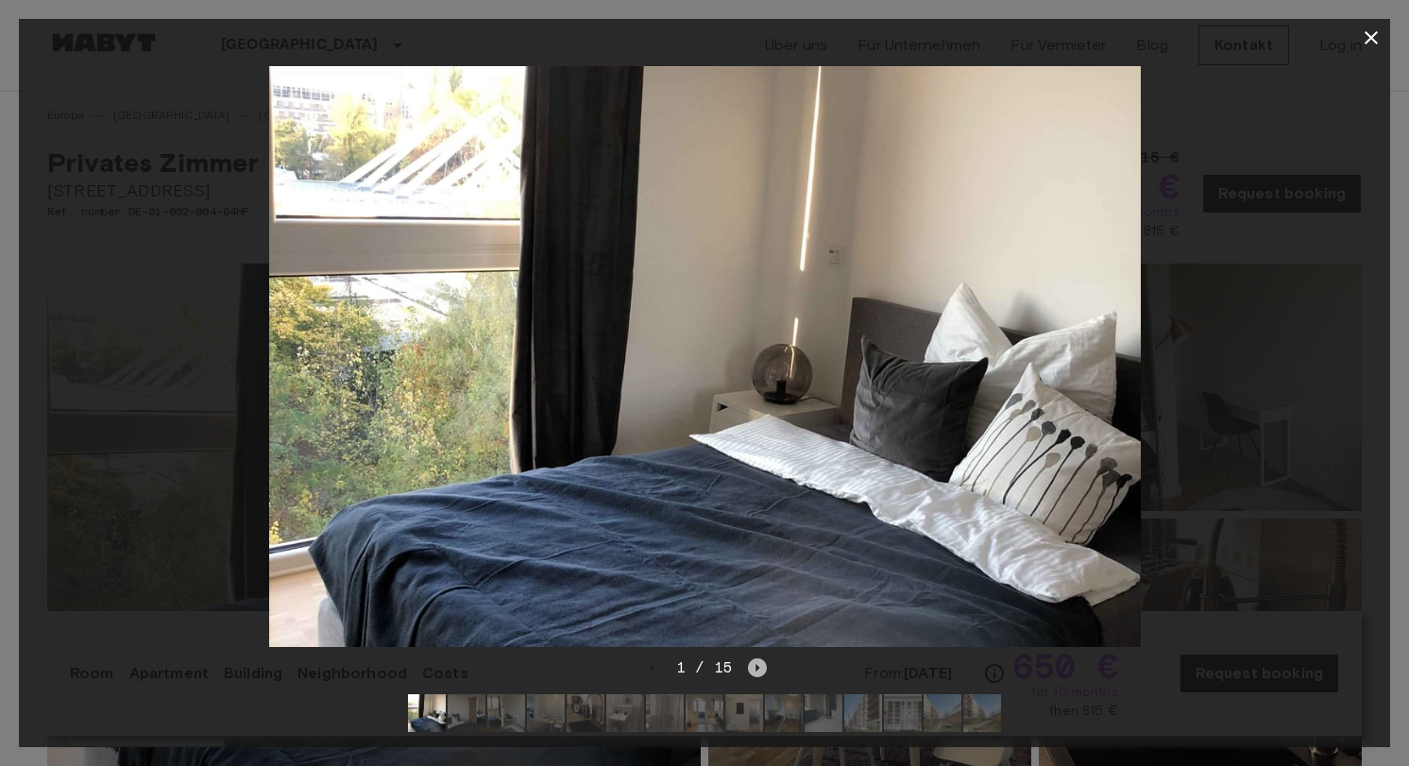
click at [758, 668] on icon "Next image" at bounding box center [759, 668] width 4 height 8
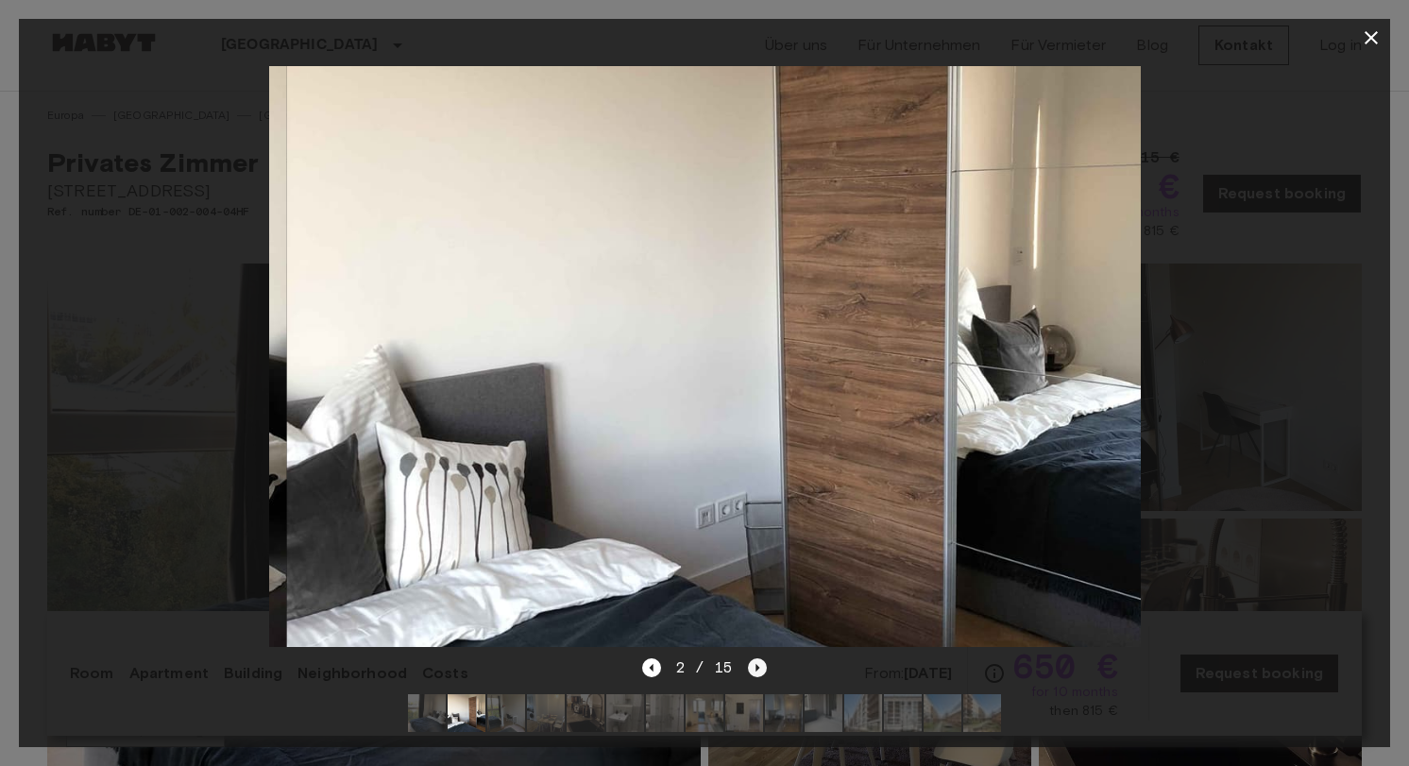
click at [758, 667] on icon "Next image" at bounding box center [757, 667] width 19 height 19
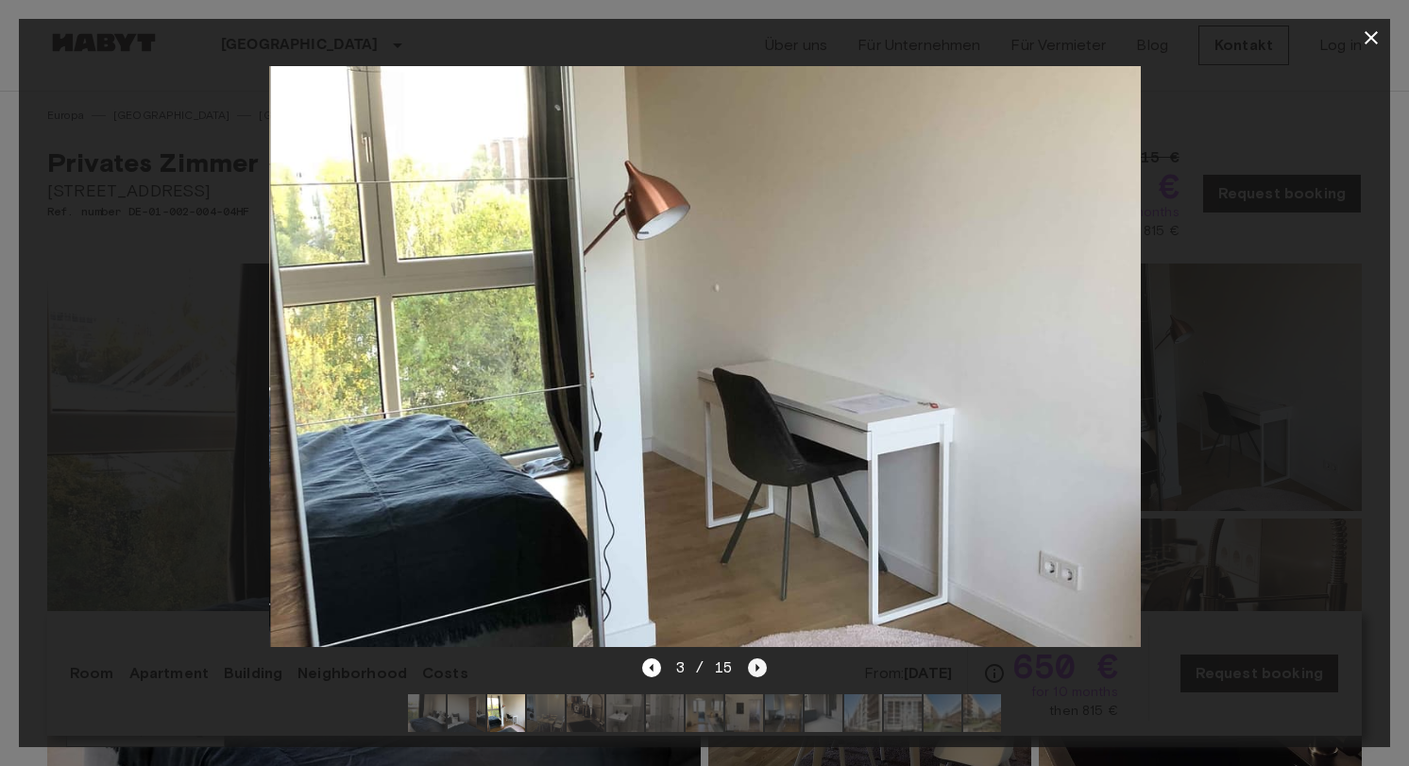
click at [758, 667] on icon "Next image" at bounding box center [757, 667] width 19 height 19
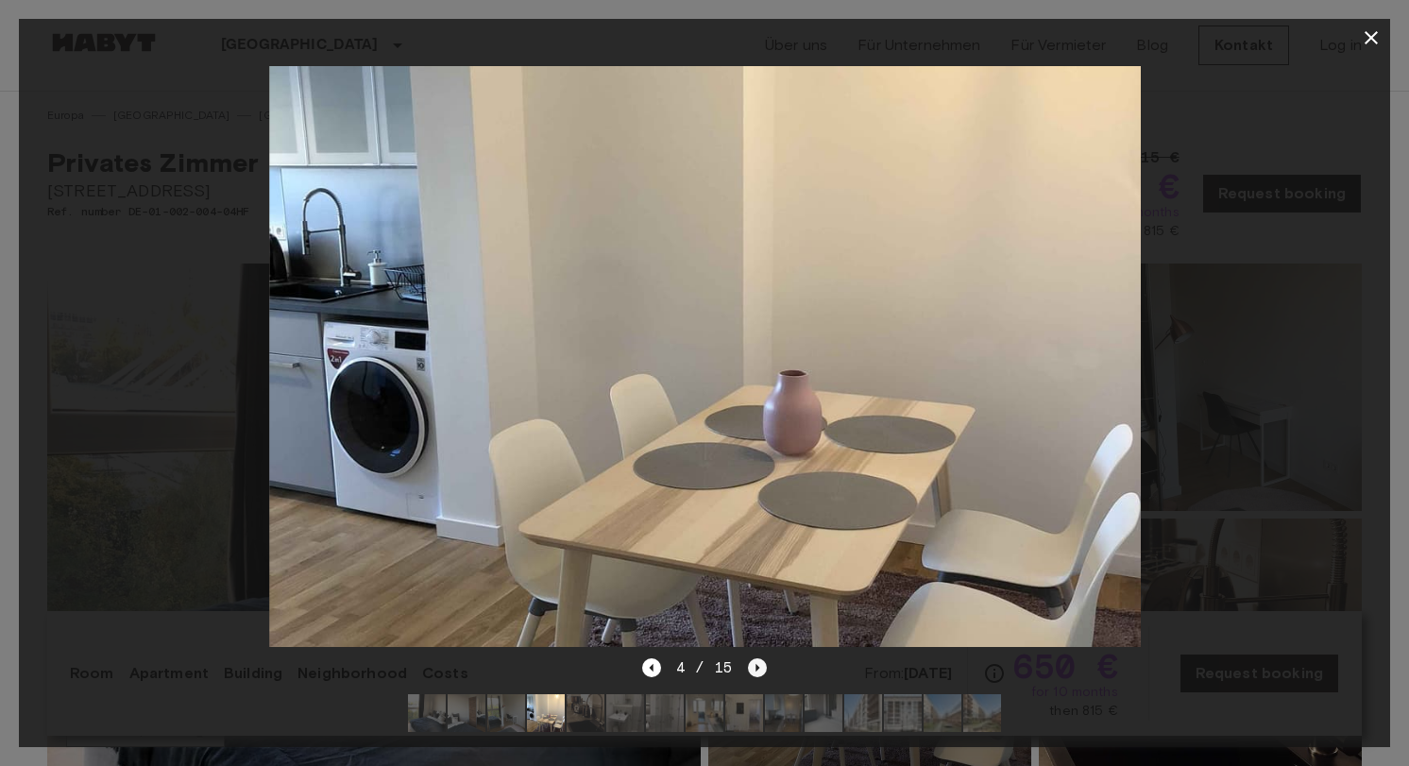
click at [758, 667] on icon "Next image" at bounding box center [757, 667] width 19 height 19
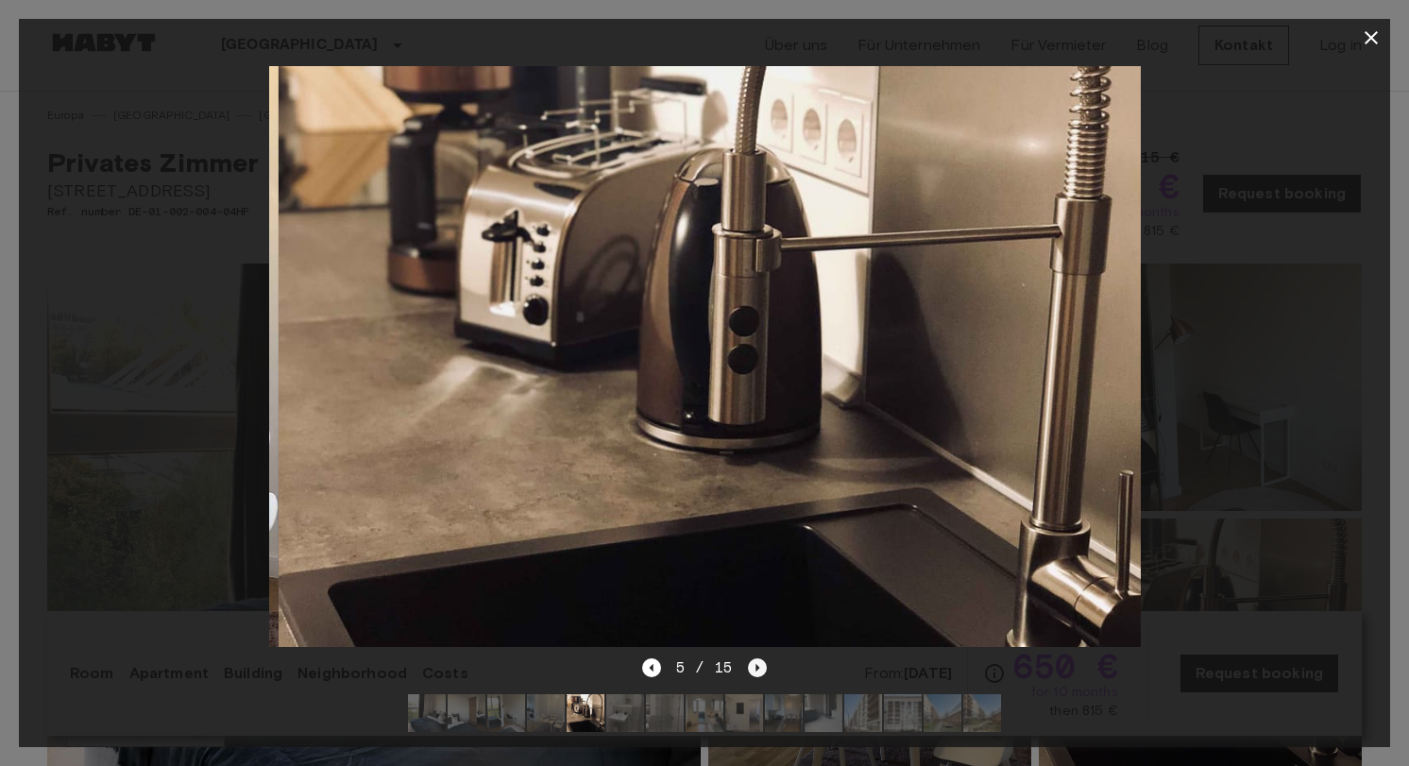
click at [758, 667] on icon "Next image" at bounding box center [757, 667] width 19 height 19
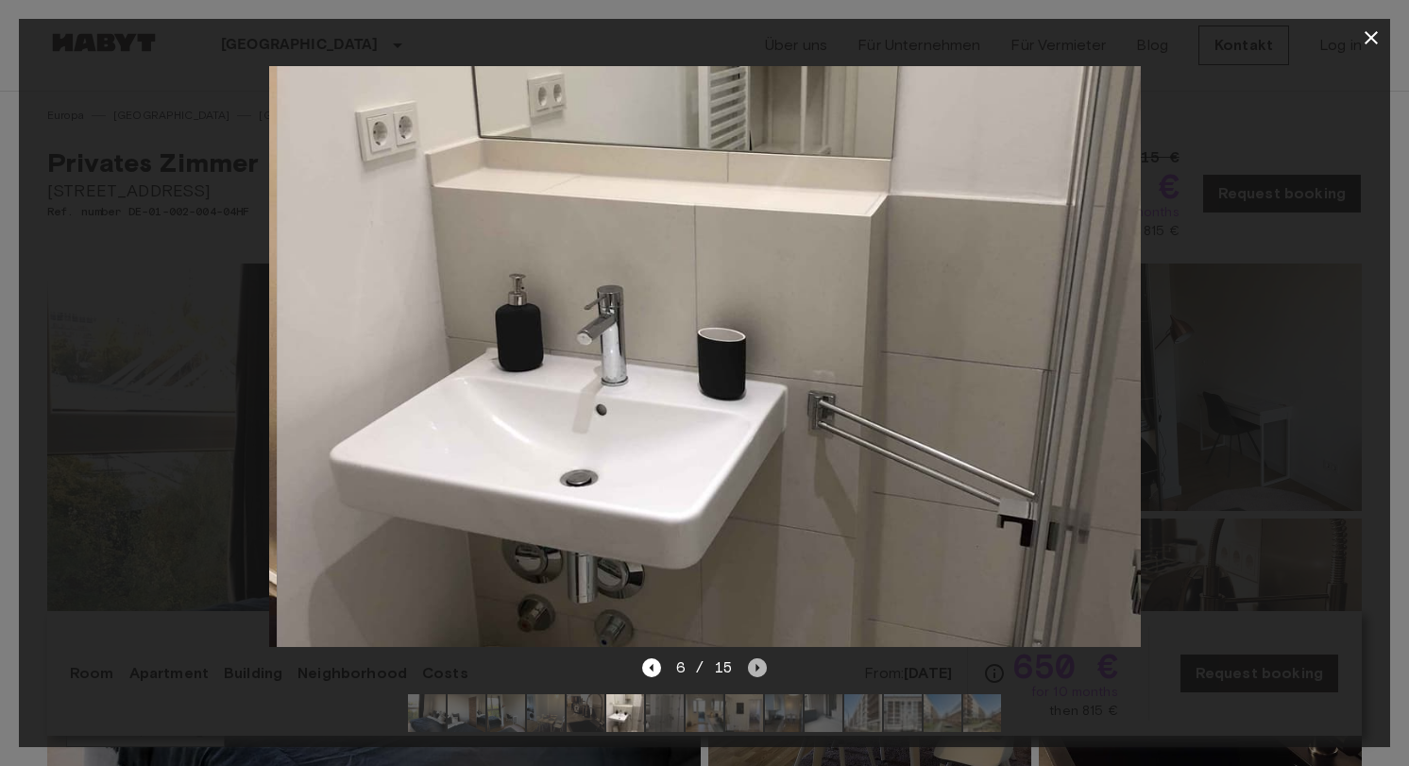
click at [758, 667] on icon "Next image" at bounding box center [757, 667] width 19 height 19
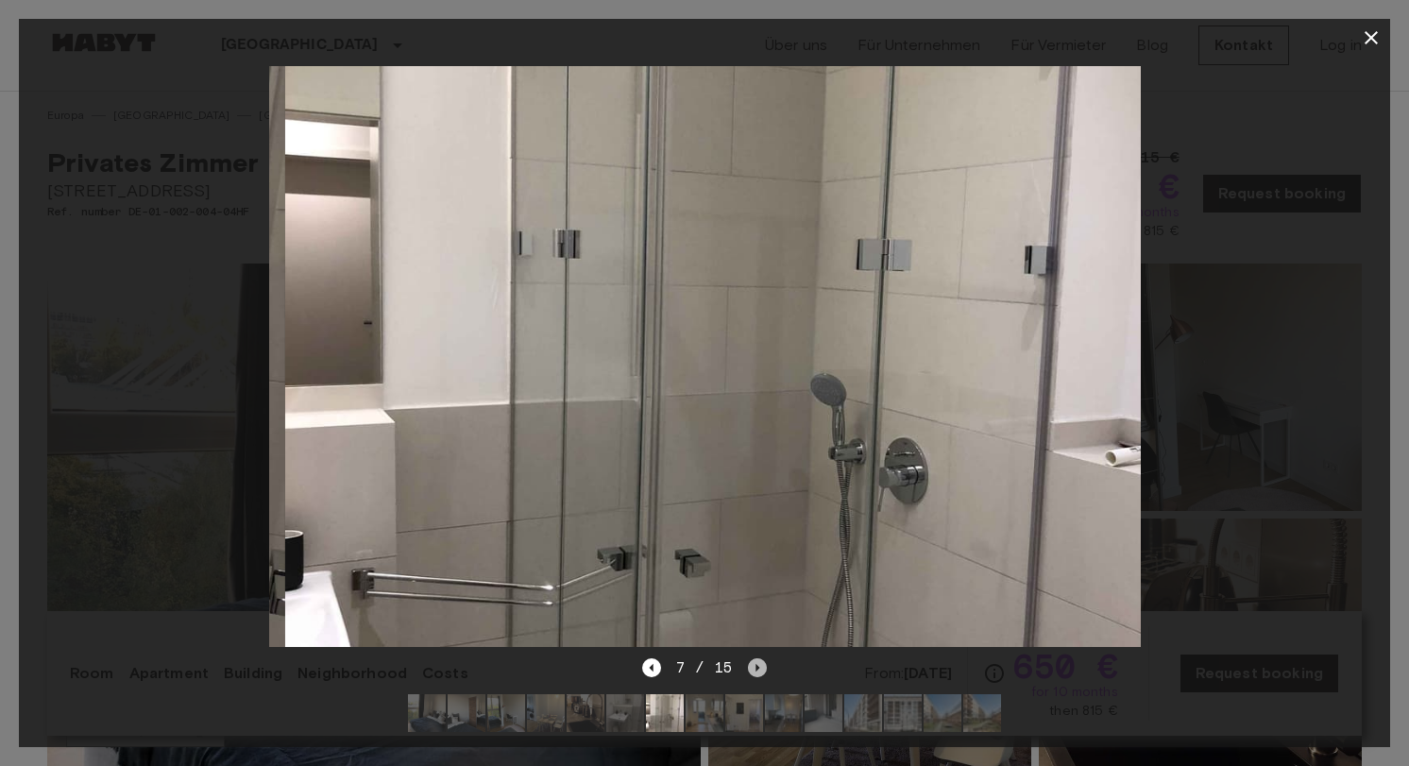
click at [758, 667] on icon "Next image" at bounding box center [757, 667] width 19 height 19
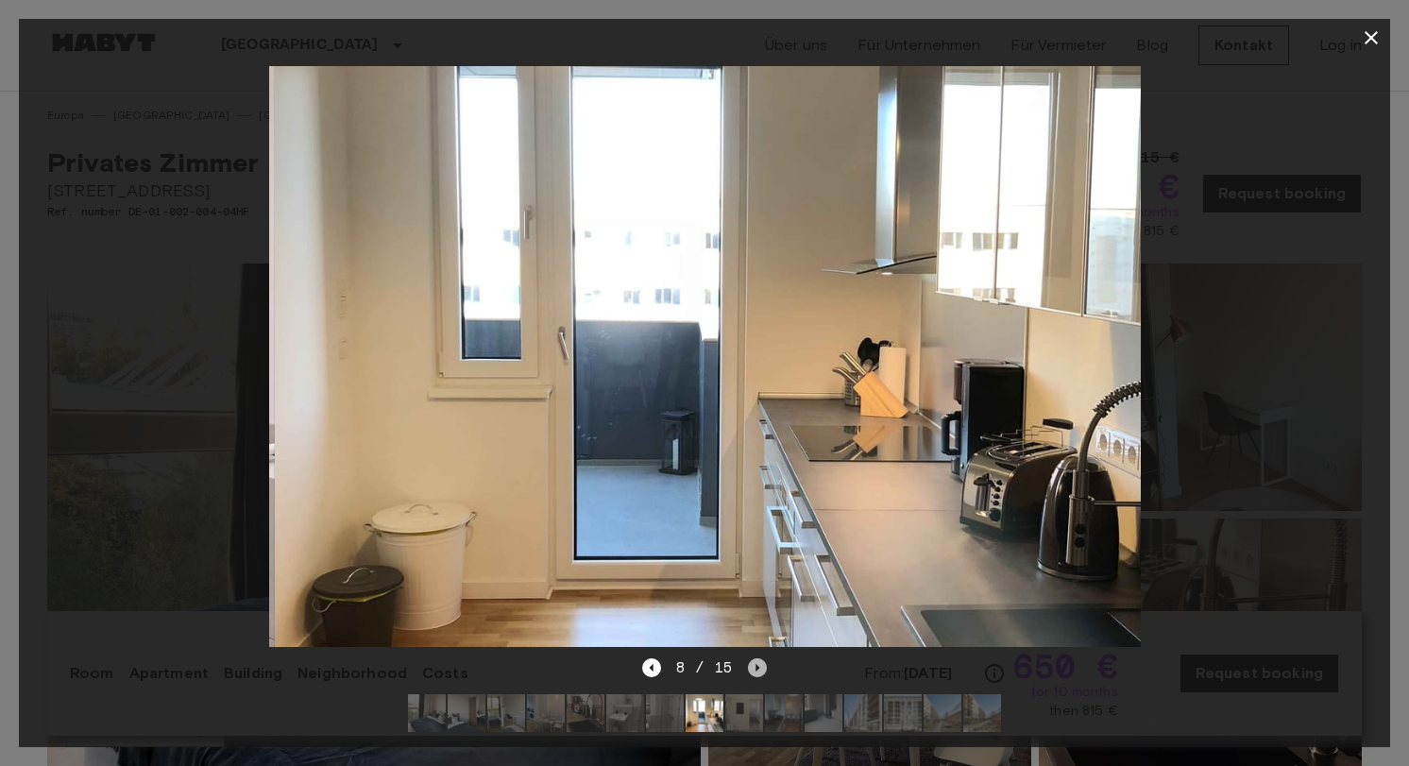
click at [758, 667] on icon "Next image" at bounding box center [757, 667] width 19 height 19
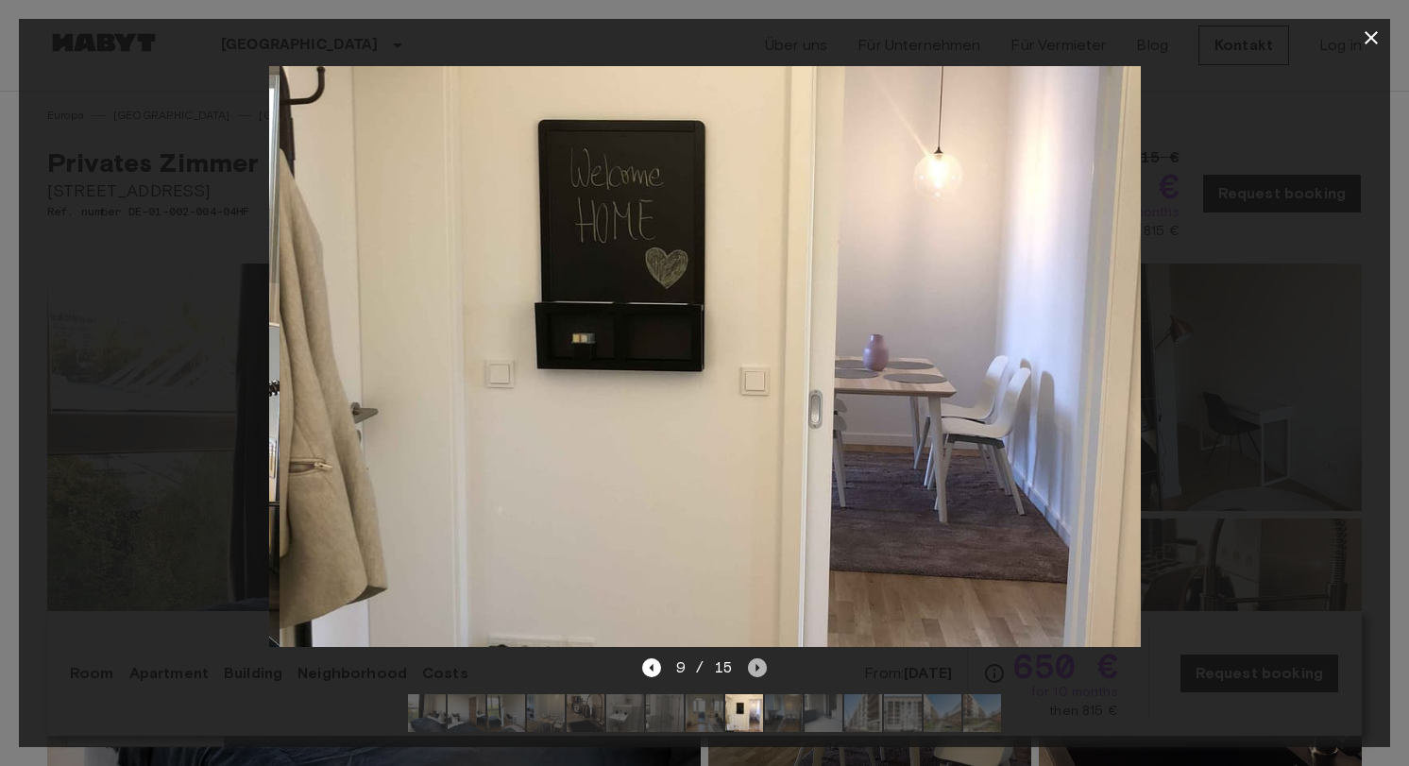
click at [758, 667] on icon "Next image" at bounding box center [757, 667] width 19 height 19
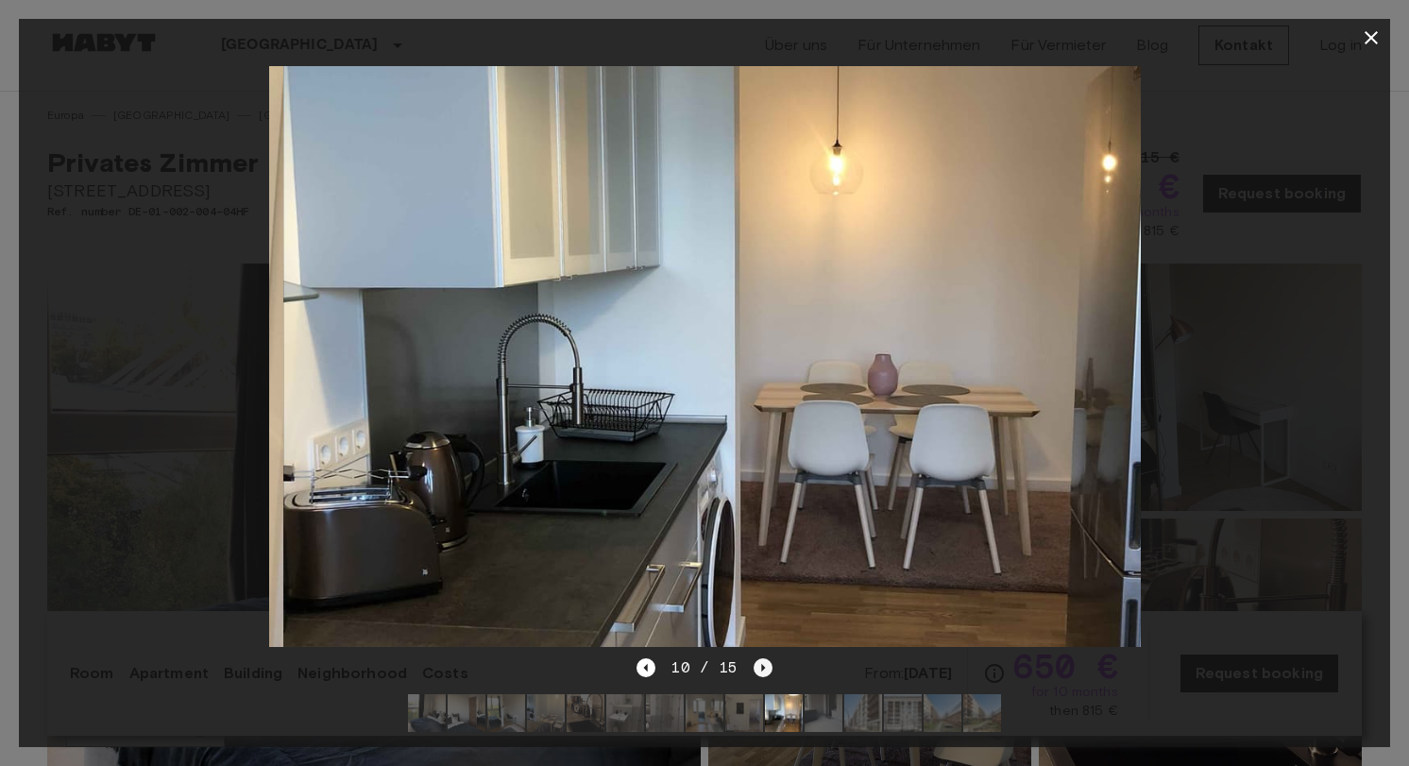
click at [758, 667] on icon "Next image" at bounding box center [763, 667] width 19 height 19
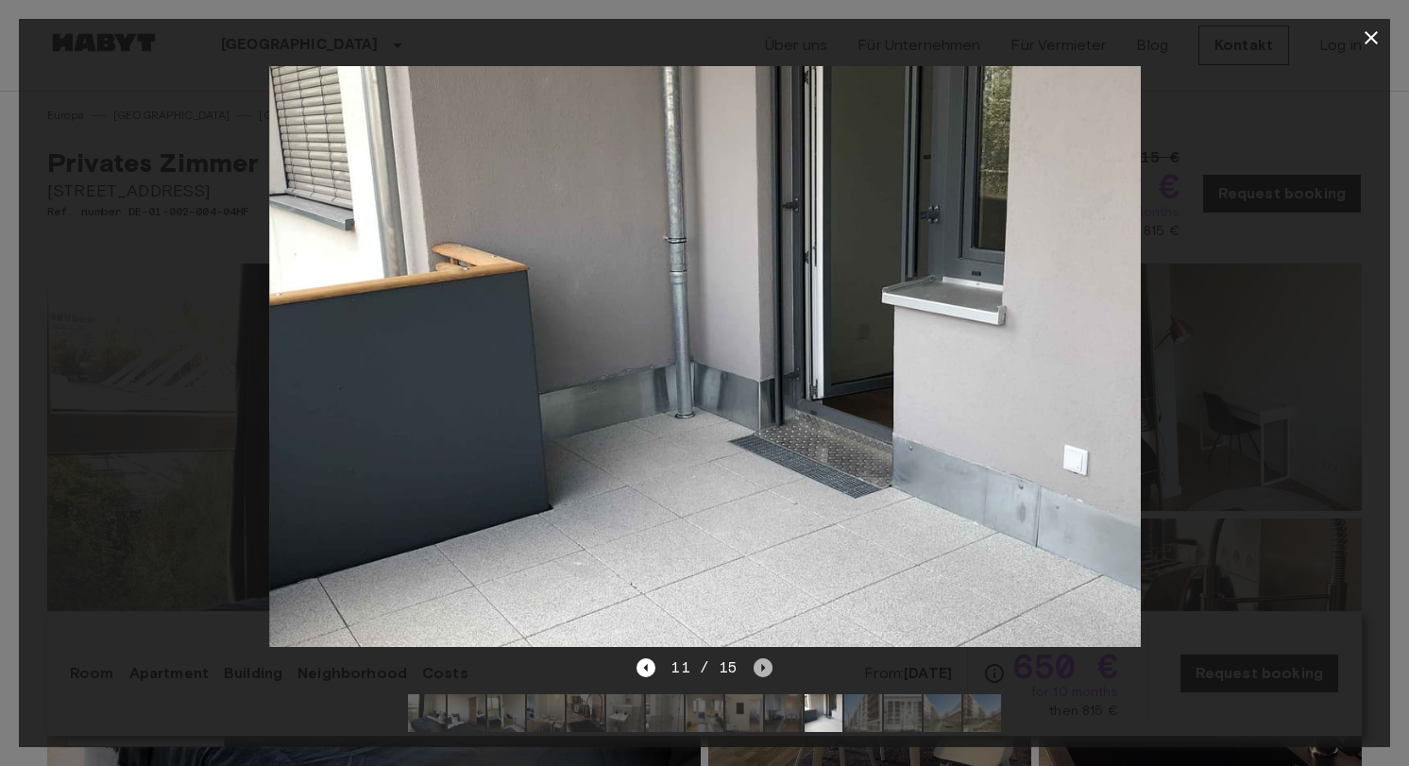
click at [758, 667] on icon "Next image" at bounding box center [763, 667] width 19 height 19
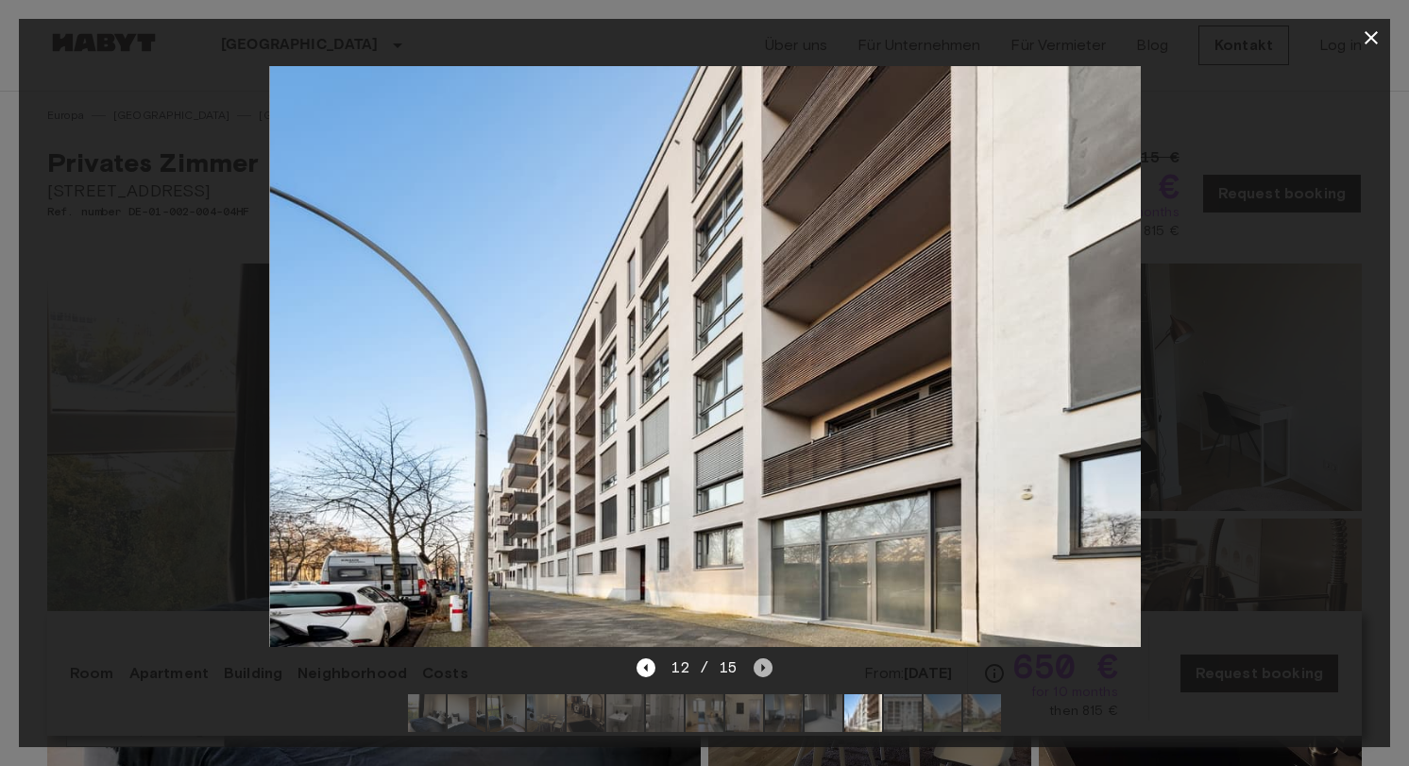
click at [758, 667] on icon "Next image" at bounding box center [763, 667] width 19 height 19
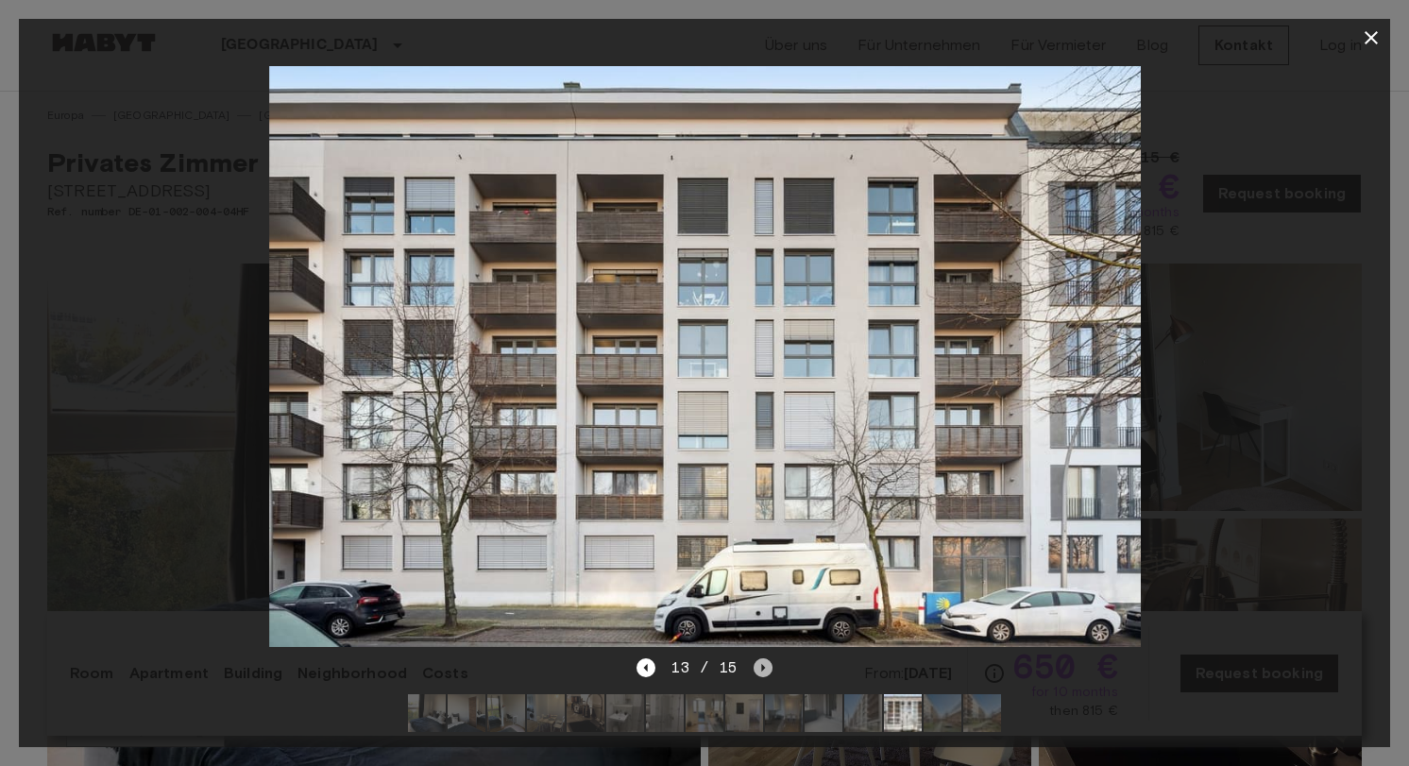
click at [758, 667] on icon "Next image" at bounding box center [763, 667] width 19 height 19
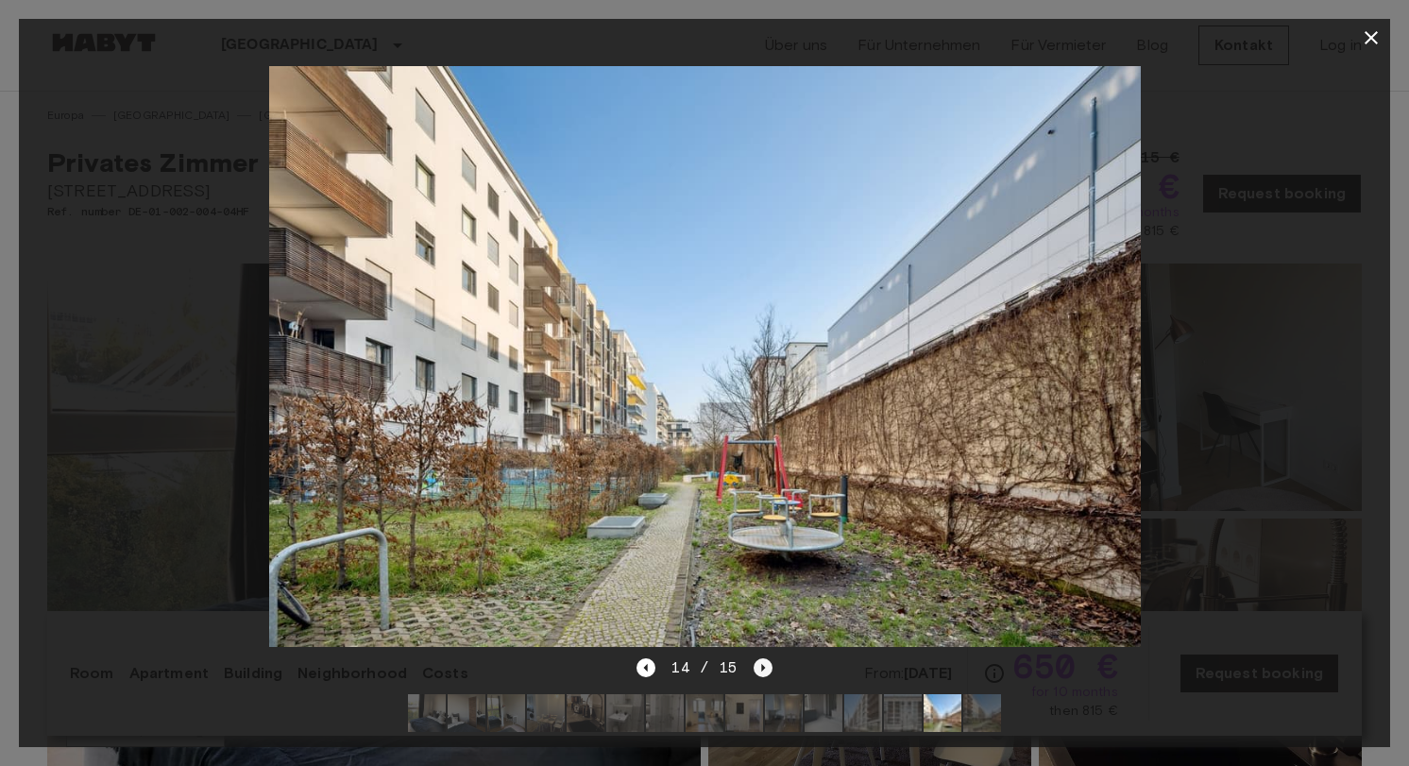
click at [758, 667] on icon "Next image" at bounding box center [763, 667] width 19 height 19
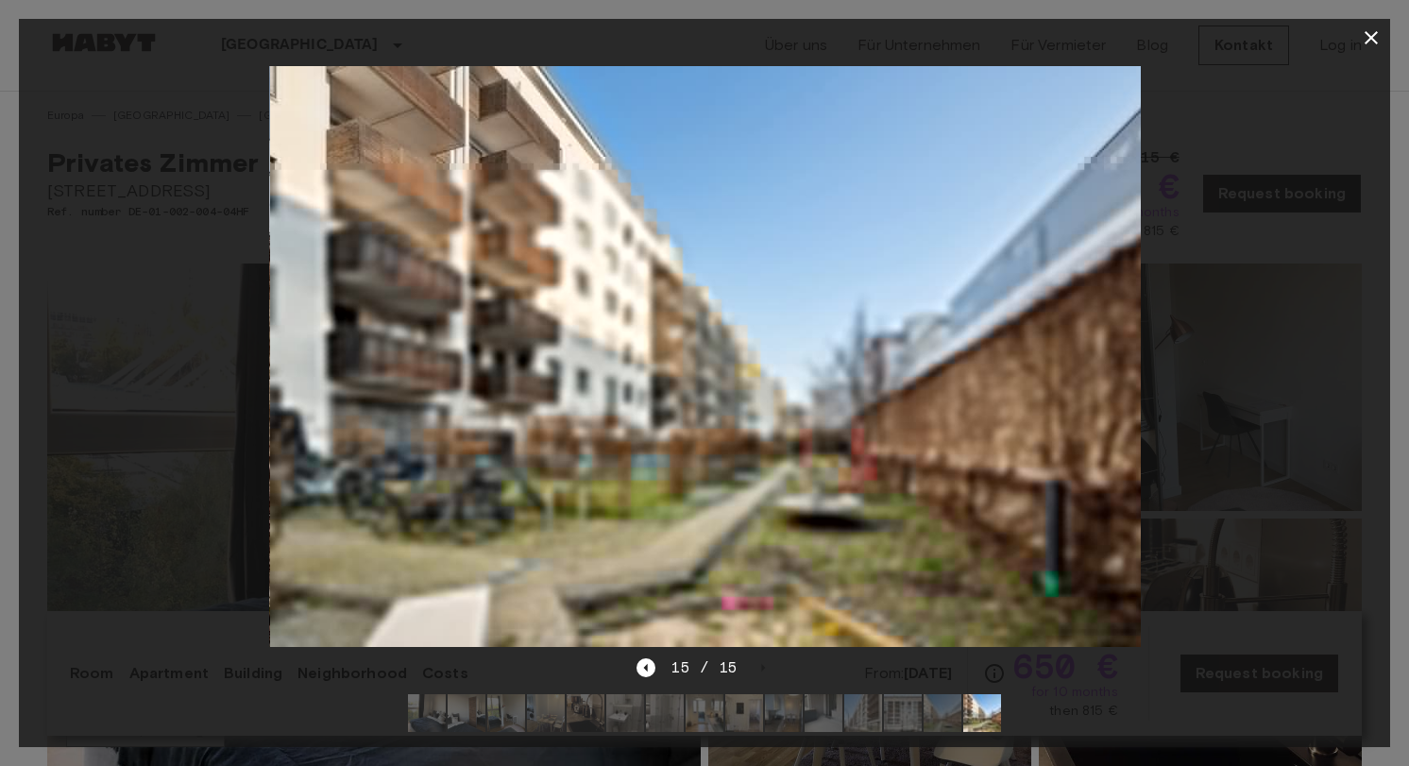
click at [758, 667] on div "15 / 15" at bounding box center [704, 667] width 135 height 23
click at [1370, 34] on icon "button" at bounding box center [1371, 37] width 23 height 23
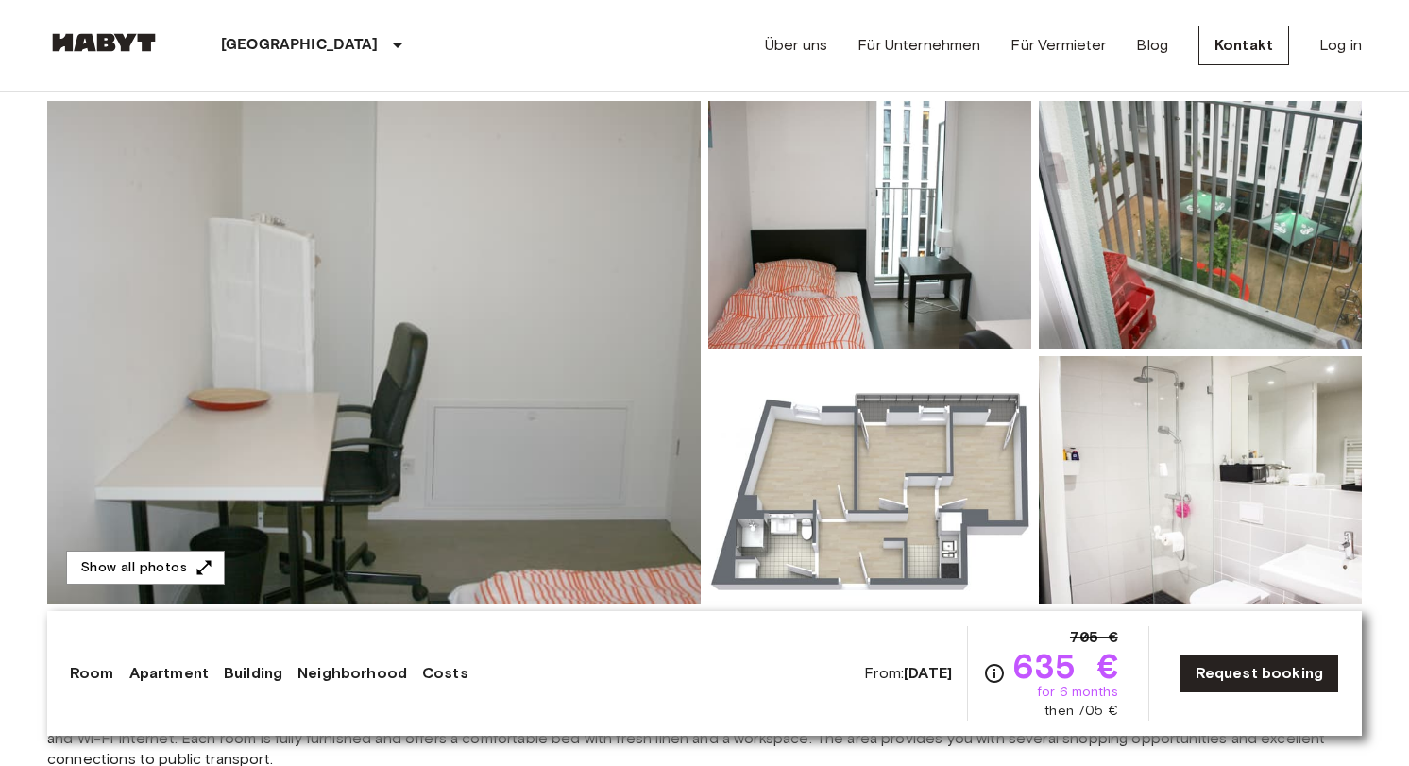
scroll to position [162, 0]
click at [586, 315] on img at bounding box center [374, 352] width 654 height 502
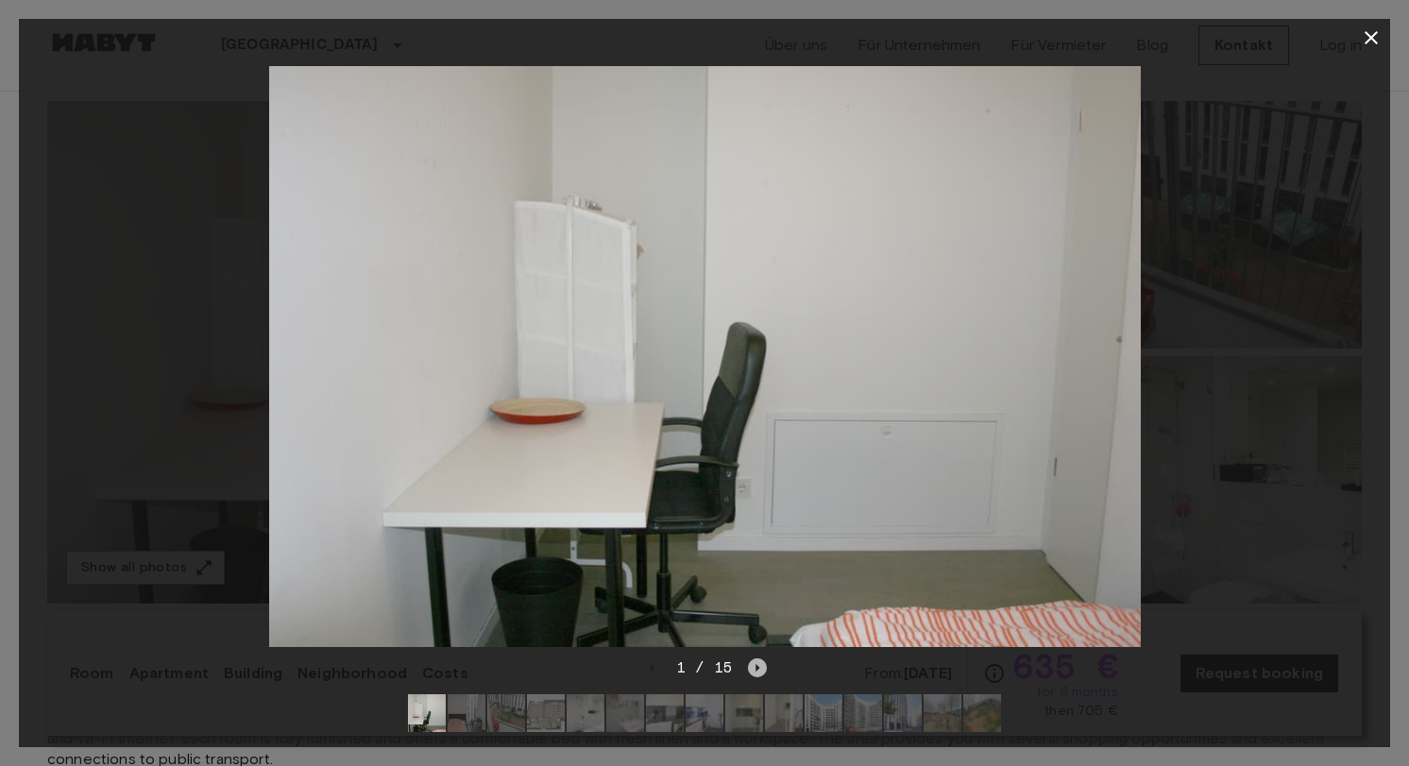
click at [763, 669] on icon "Next image" at bounding box center [757, 667] width 19 height 19
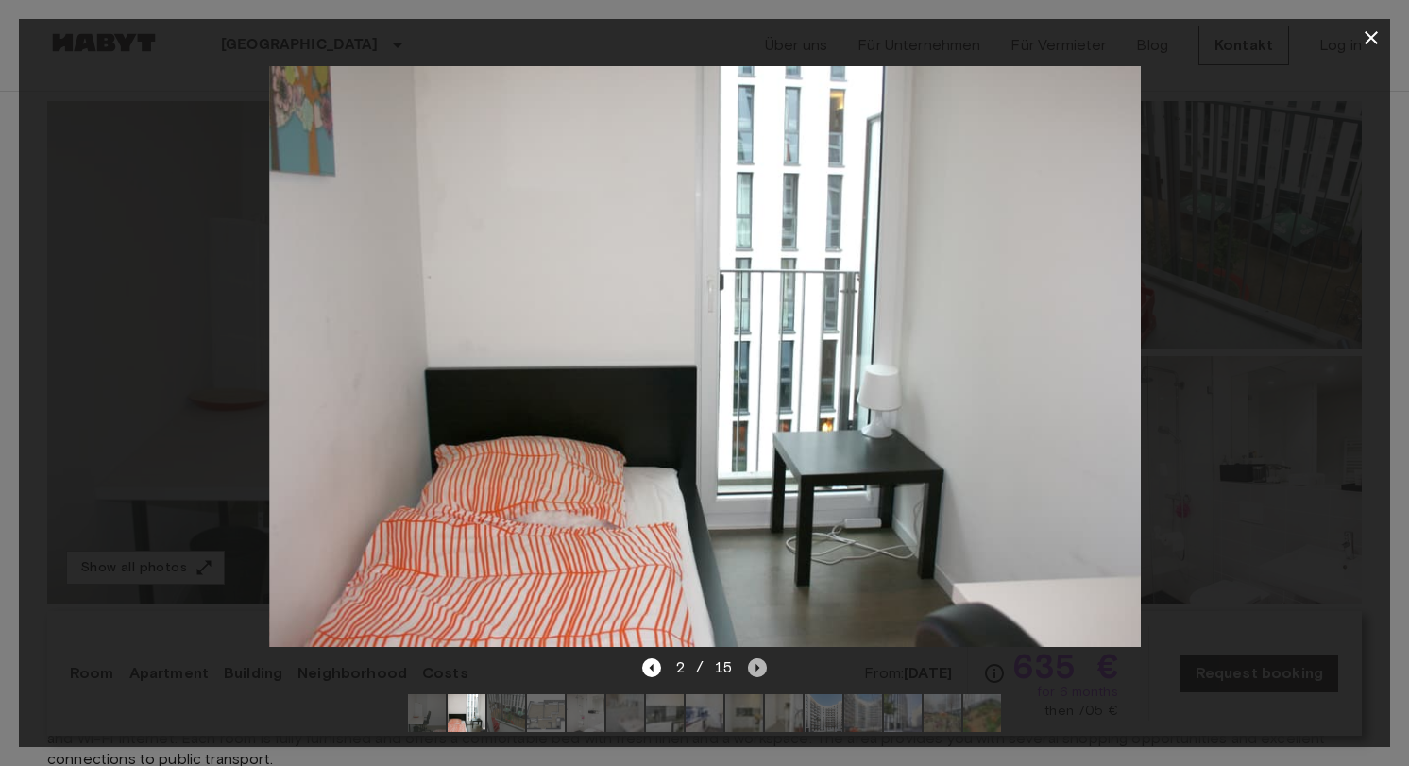
click at [763, 669] on icon "Next image" at bounding box center [757, 667] width 19 height 19
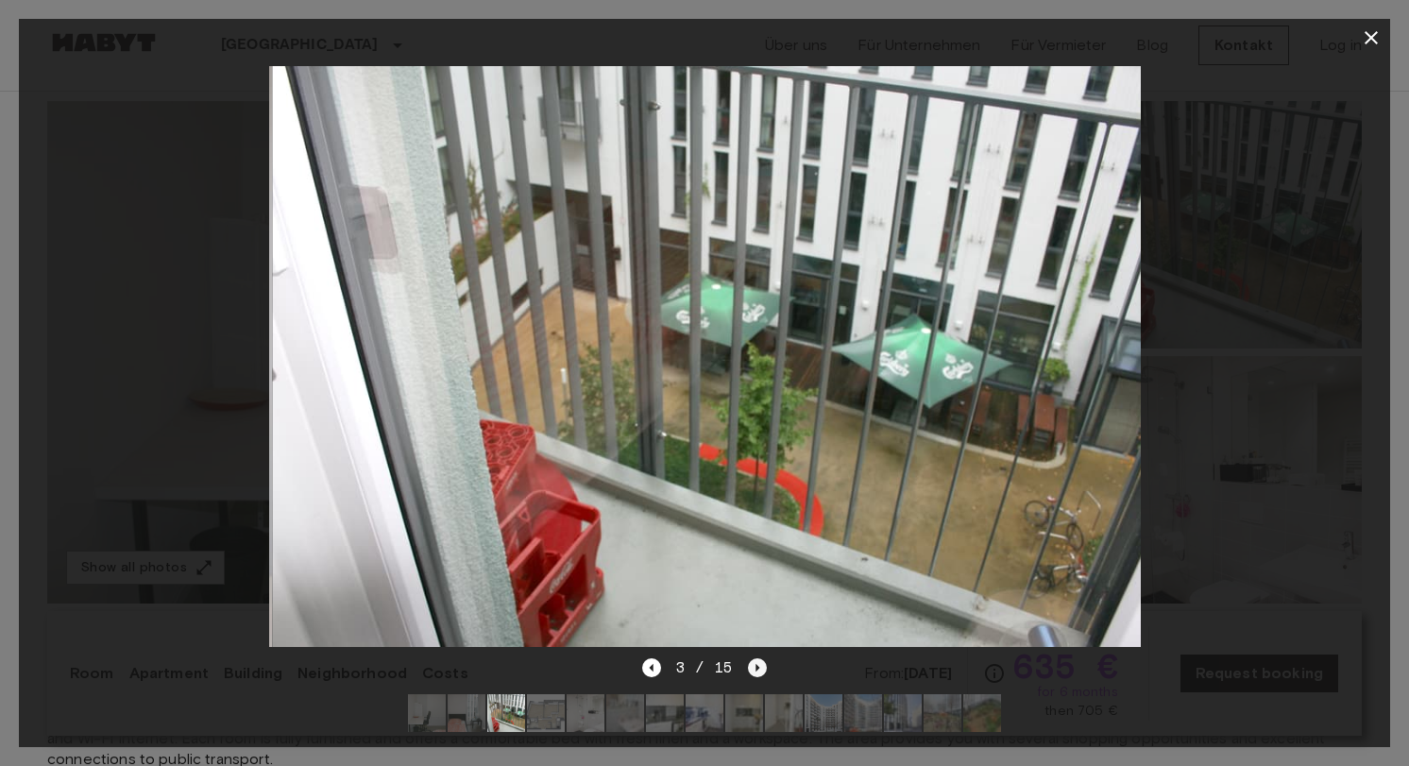
click at [763, 669] on icon "Next image" at bounding box center [757, 667] width 19 height 19
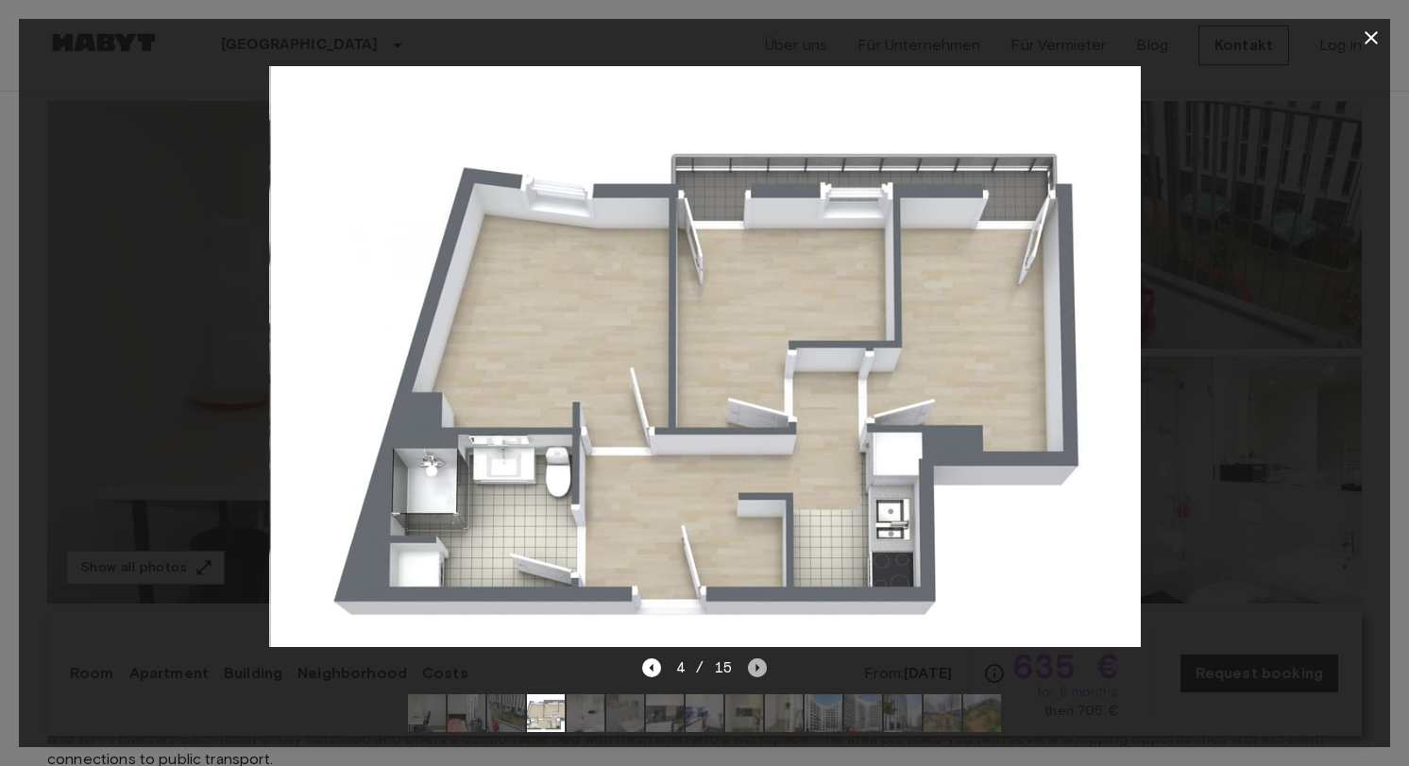
click at [763, 669] on icon "Next image" at bounding box center [757, 667] width 19 height 19
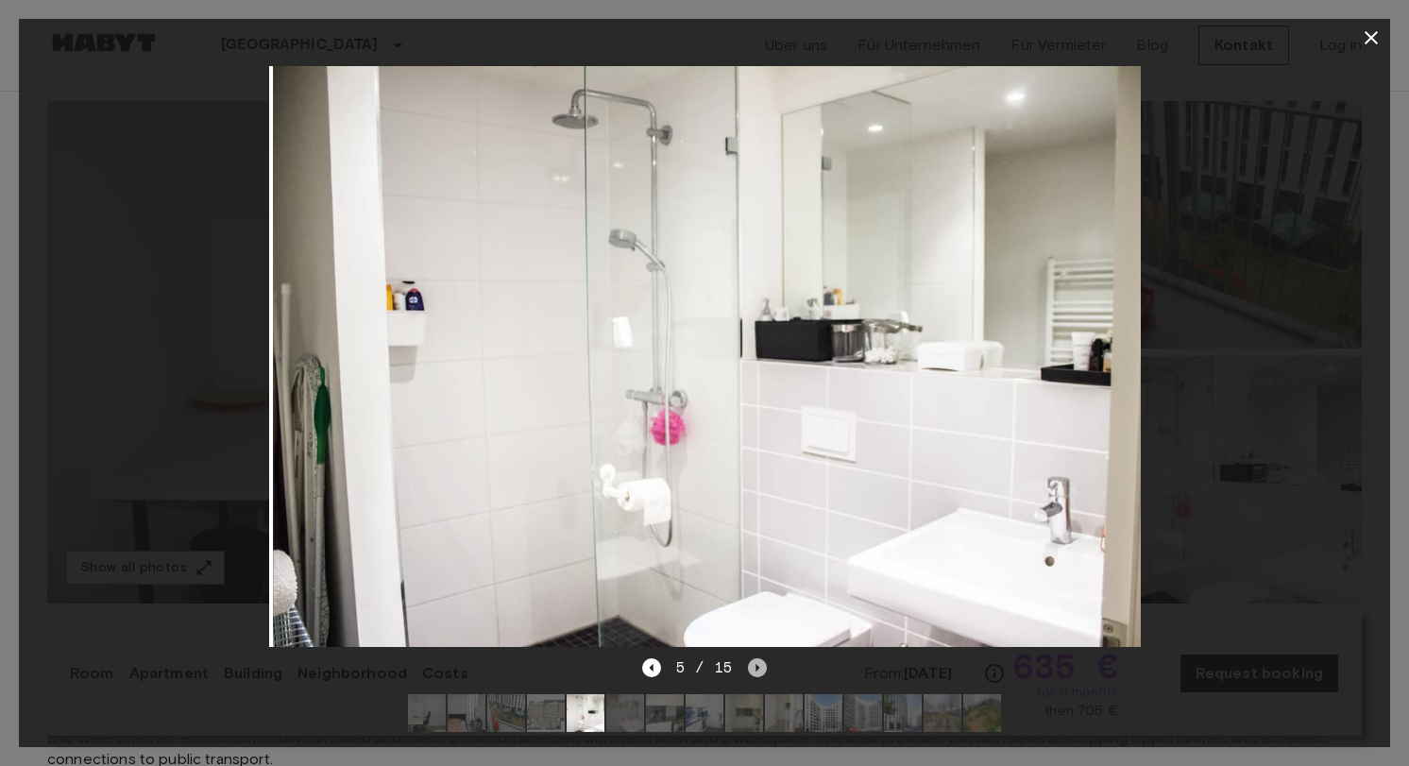
click at [763, 669] on icon "Next image" at bounding box center [757, 667] width 19 height 19
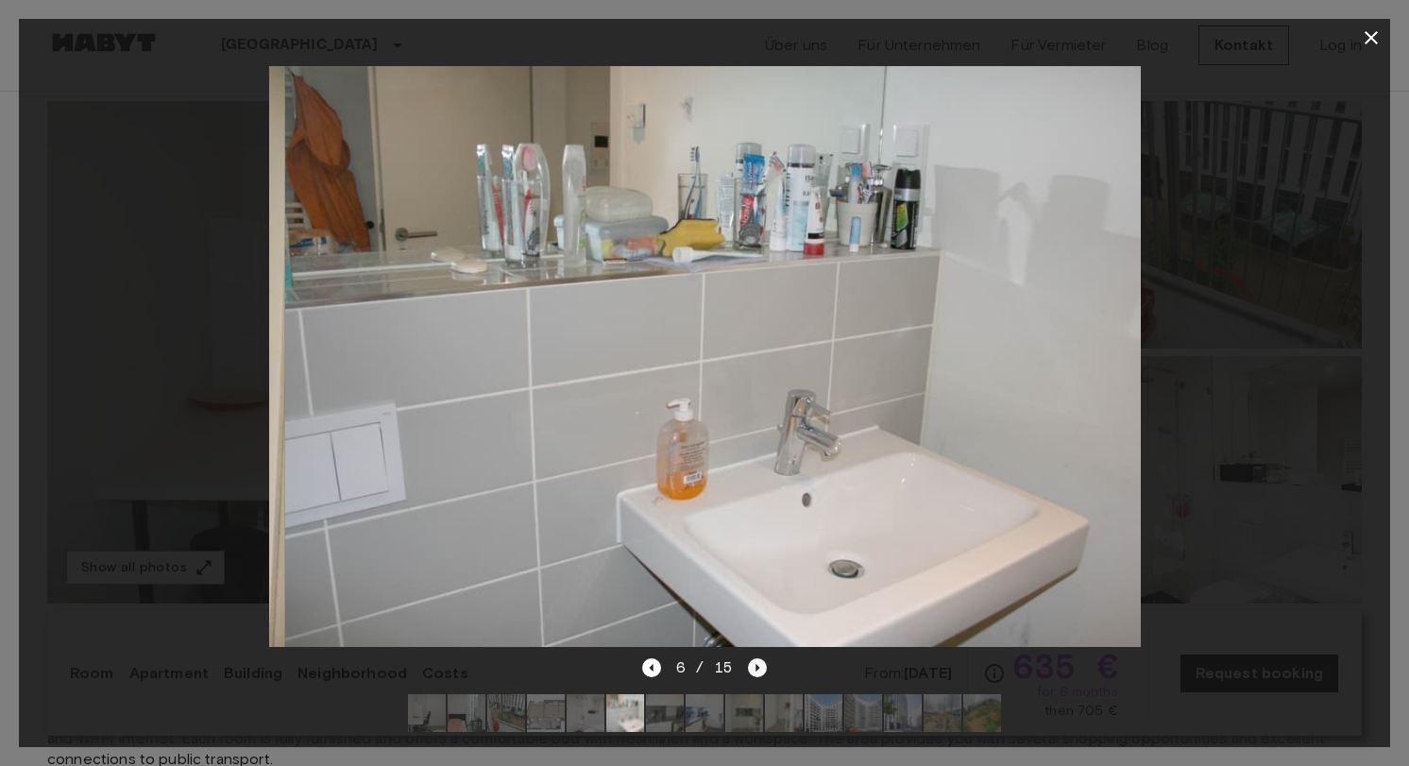
click at [763, 669] on icon "Next image" at bounding box center [757, 667] width 19 height 19
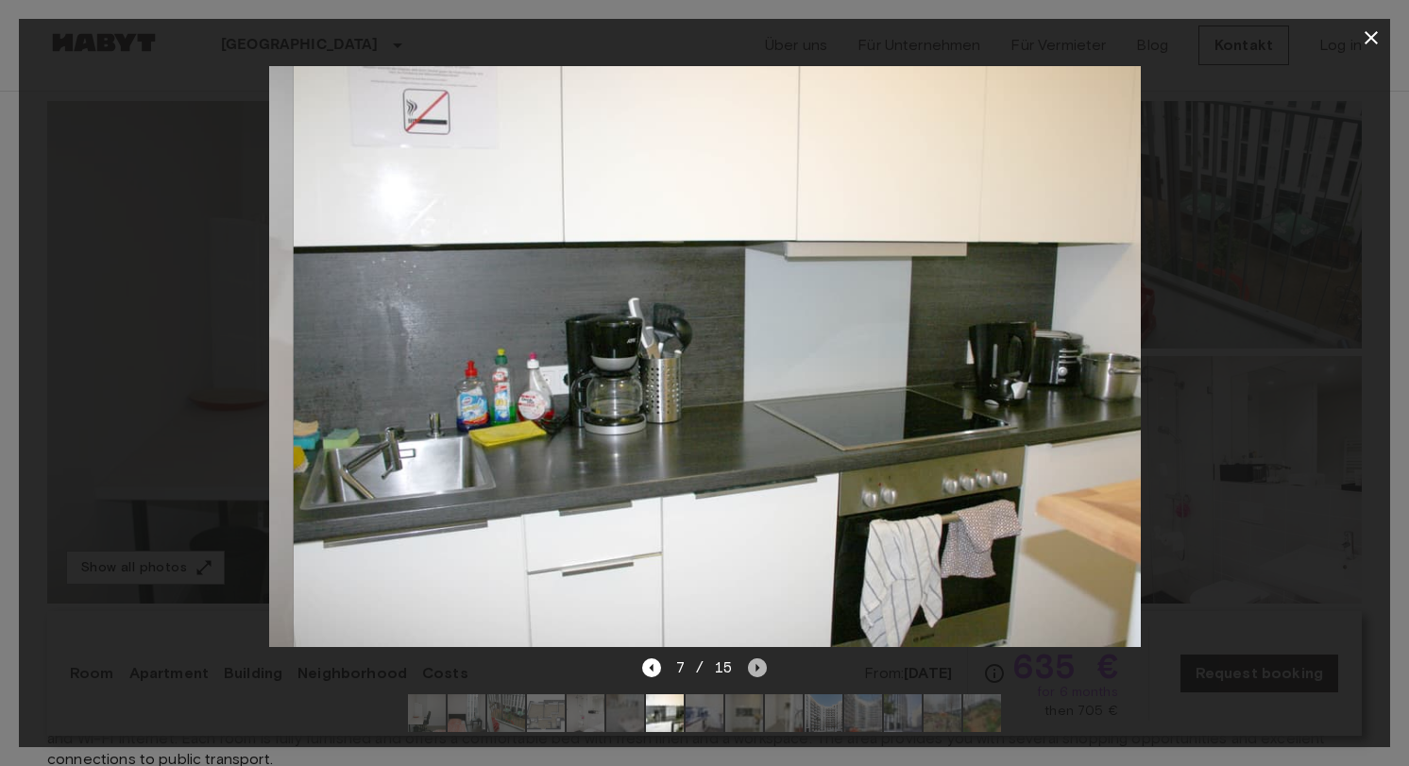
click at [763, 668] on icon "Next image" at bounding box center [757, 667] width 19 height 19
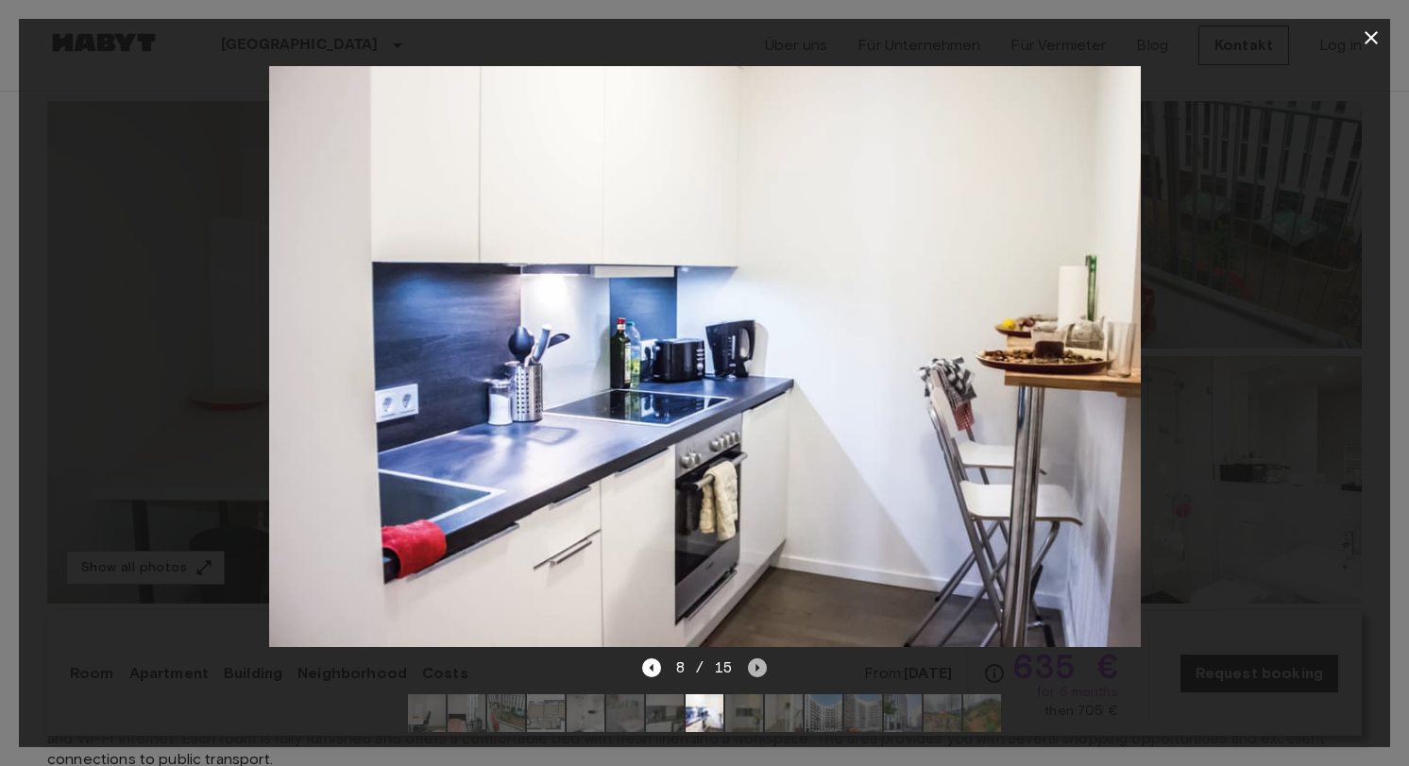
click at [763, 668] on icon "Next image" at bounding box center [757, 667] width 19 height 19
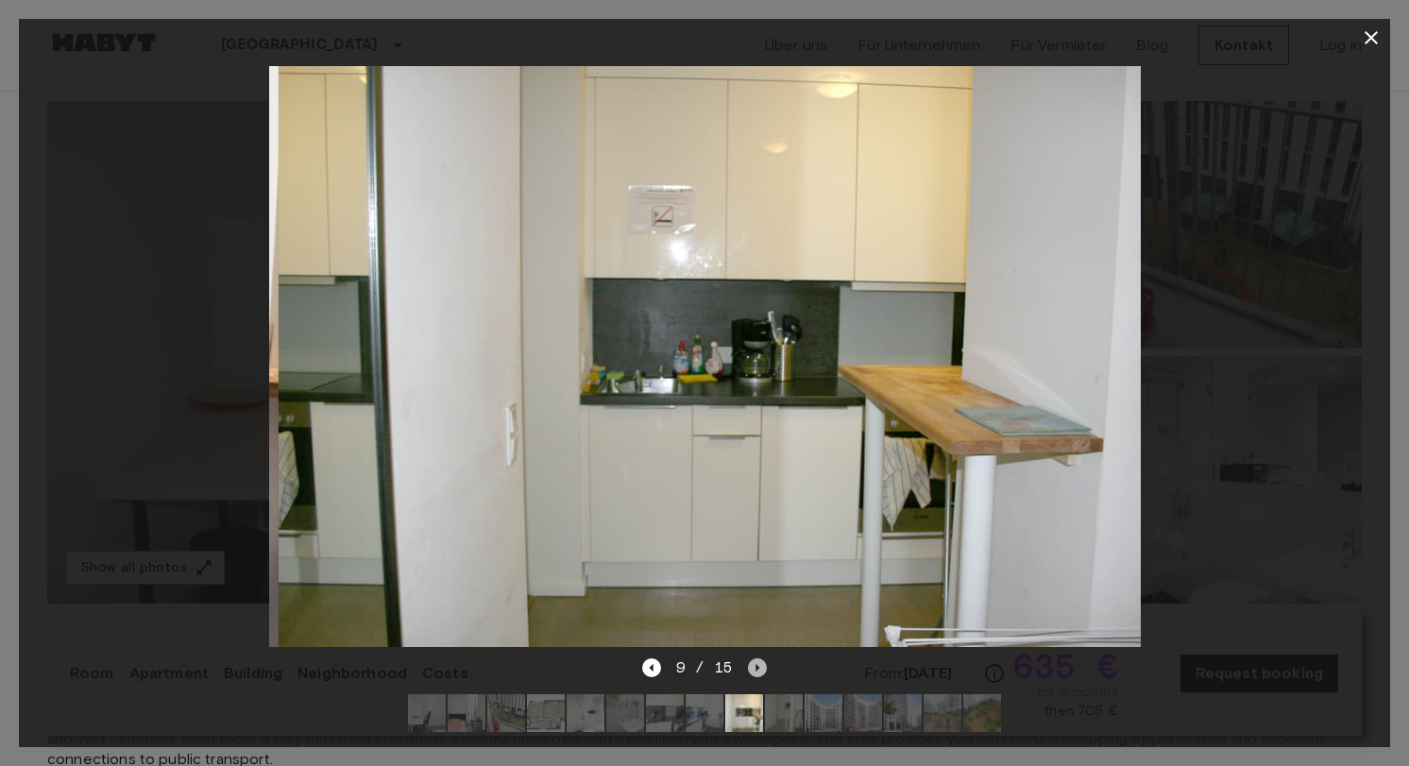
click at [763, 668] on icon "Next image" at bounding box center [757, 667] width 19 height 19
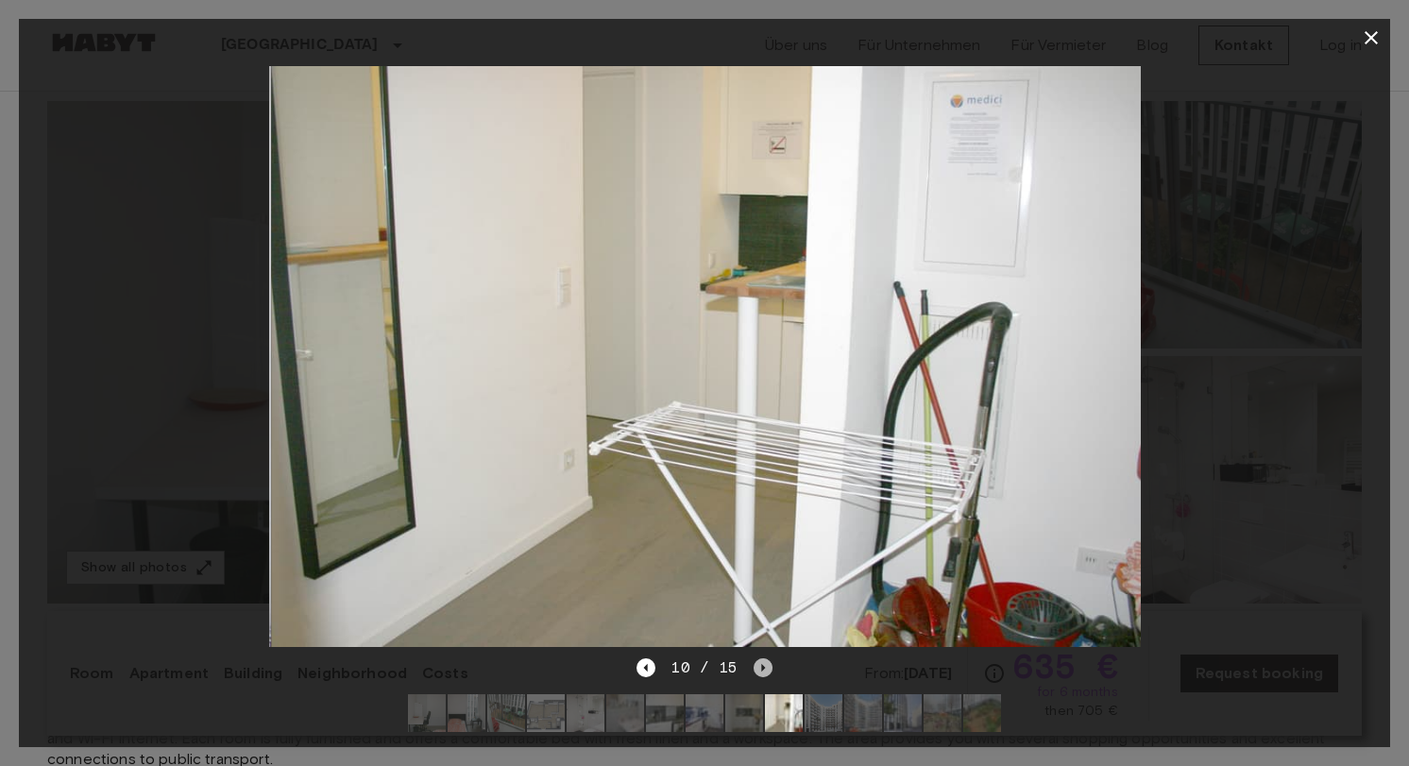
click at [763, 668] on icon "Next image" at bounding box center [763, 668] width 4 height 8
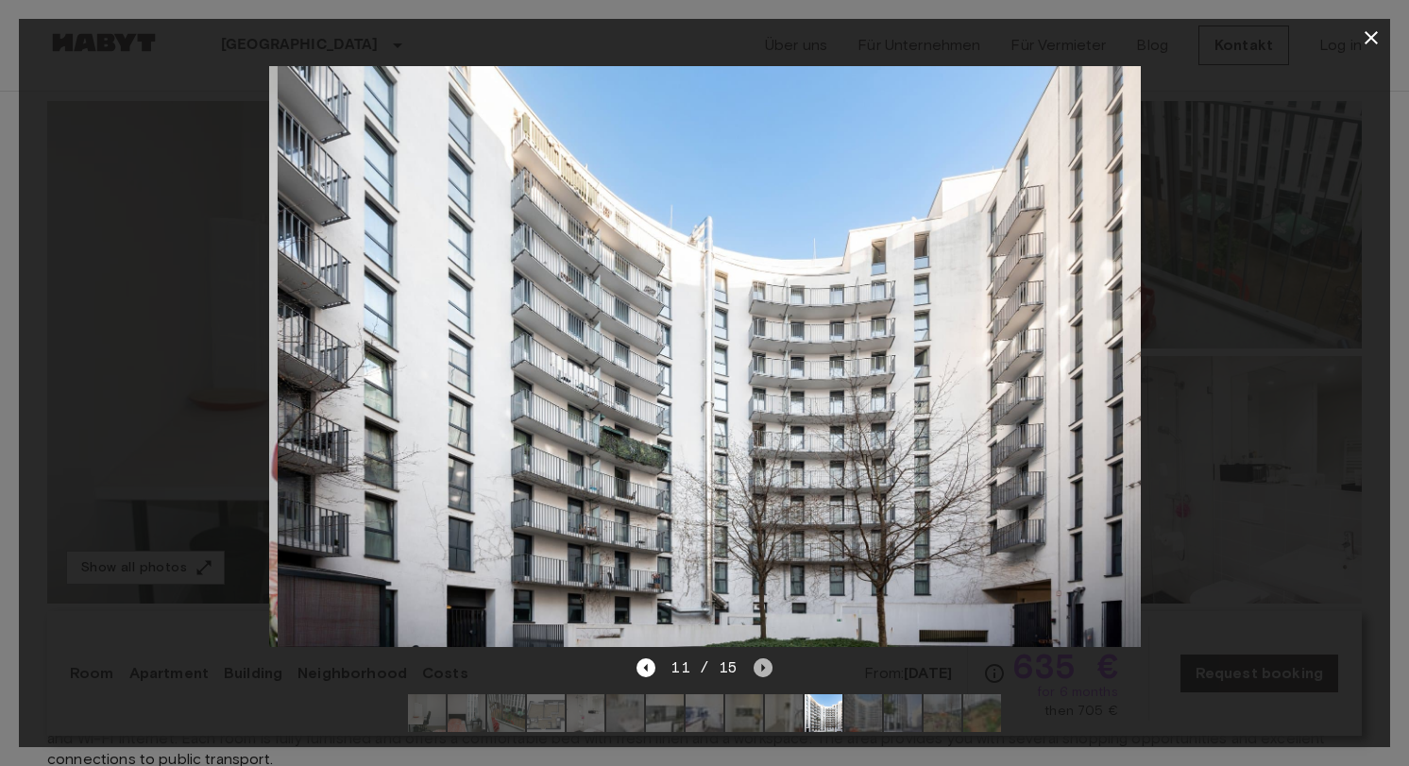
click at [763, 668] on icon "Next image" at bounding box center [763, 668] width 4 height 8
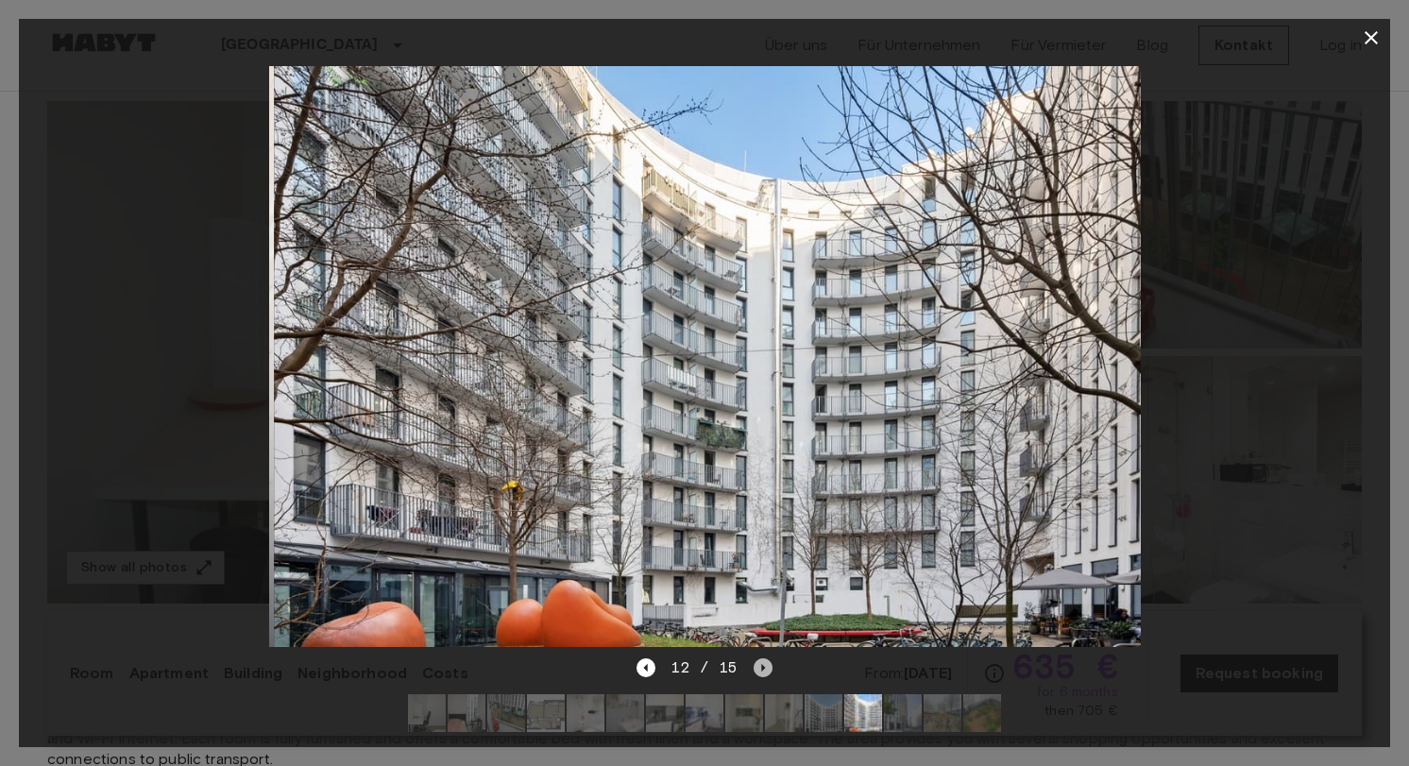
click at [763, 668] on icon "Next image" at bounding box center [763, 668] width 4 height 8
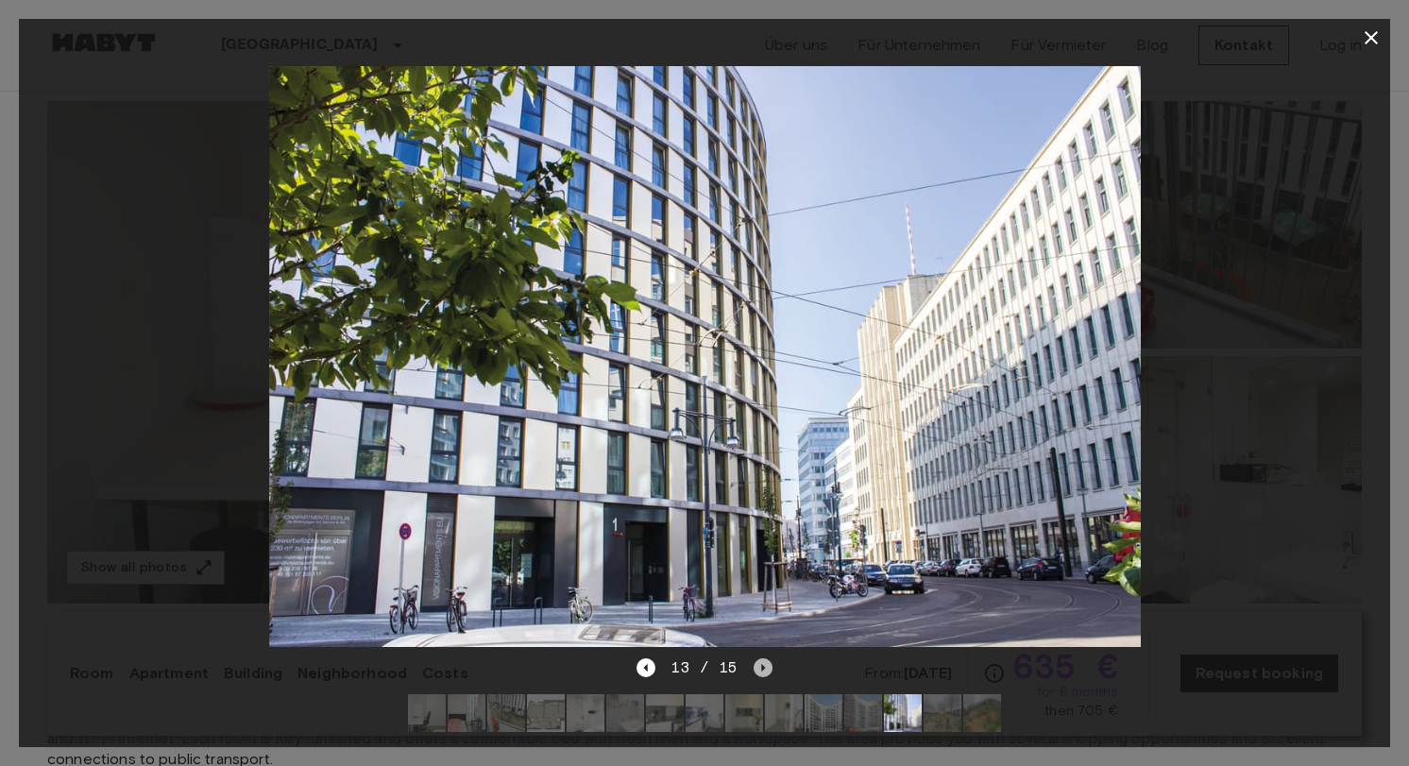
click at [763, 668] on icon "Next image" at bounding box center [763, 668] width 4 height 8
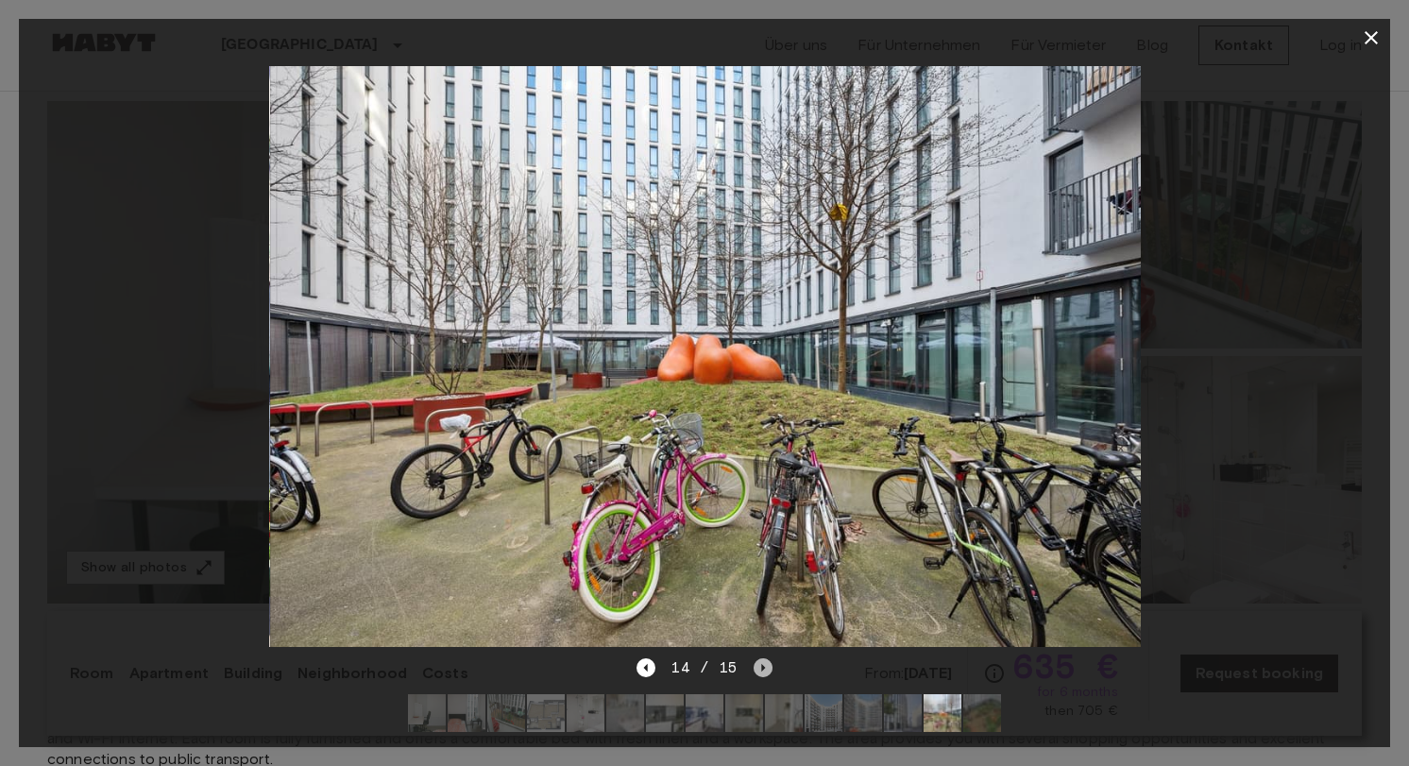
click at [763, 667] on icon "Next image" at bounding box center [763, 667] width 19 height 19
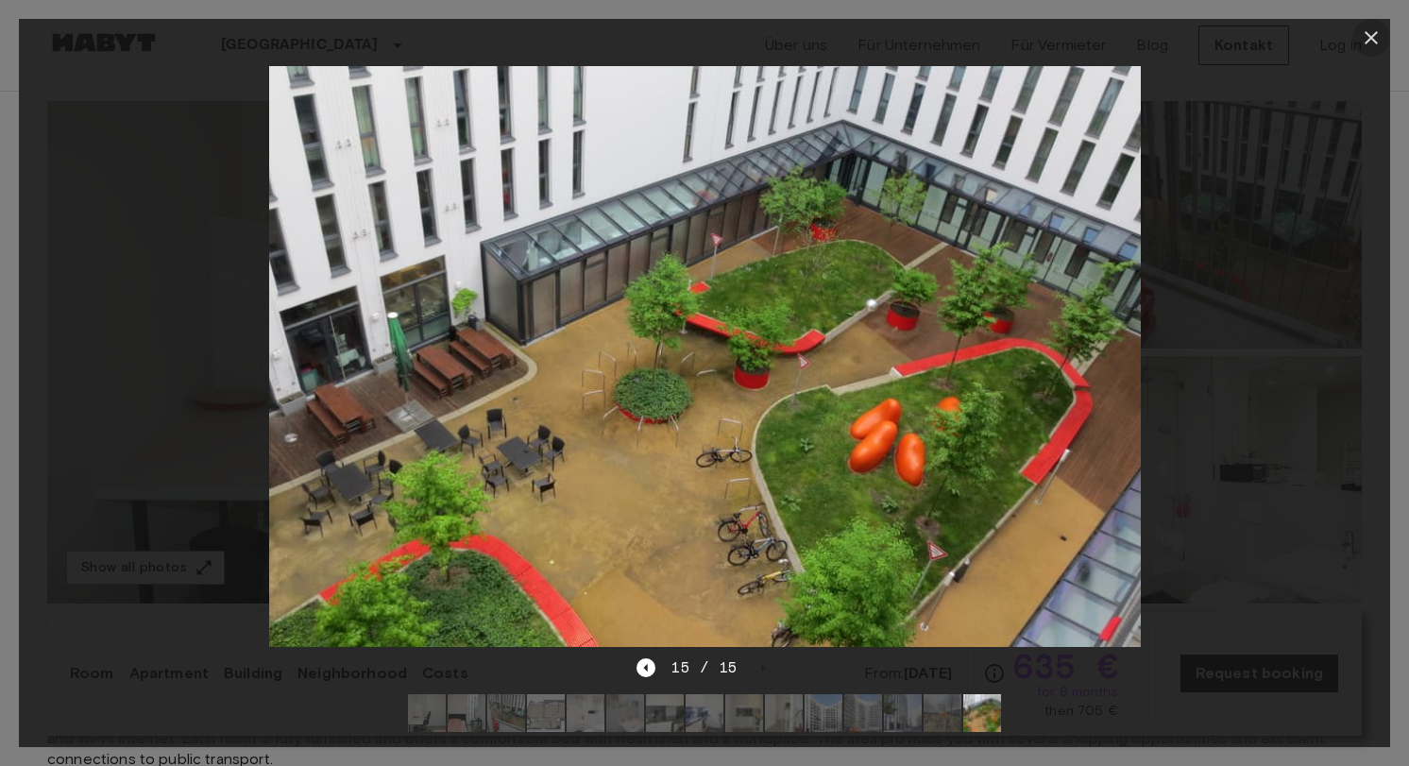
click at [1373, 36] on icon "button" at bounding box center [1371, 37] width 13 height 13
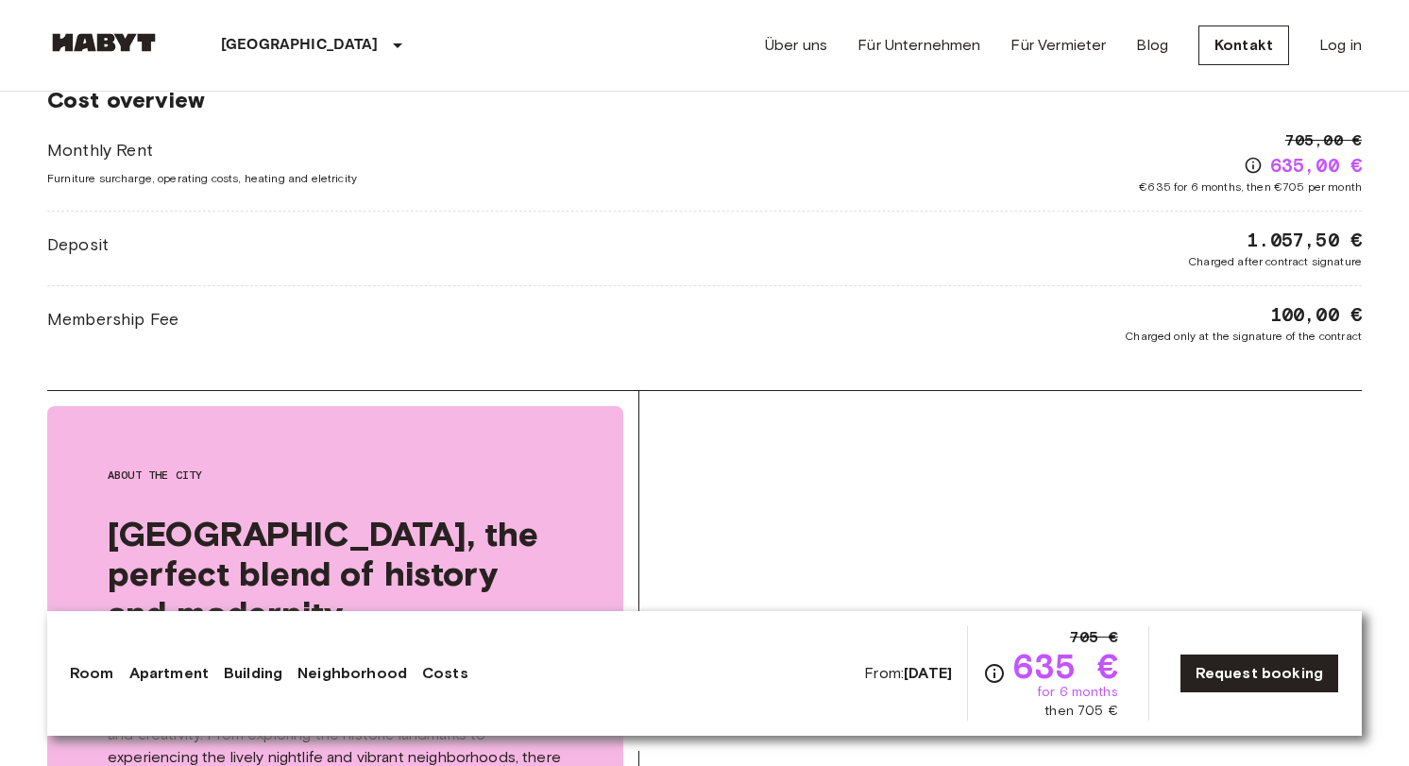
scroll to position [2626, 0]
